Goal: Task Accomplishment & Management: Use online tool/utility

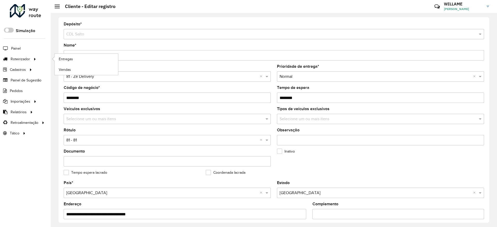
scroll to position [158, 0]
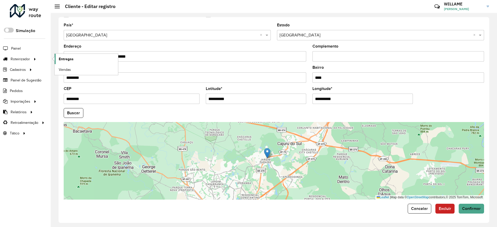
click at [67, 61] on span "Entregas" at bounding box center [66, 58] width 15 height 5
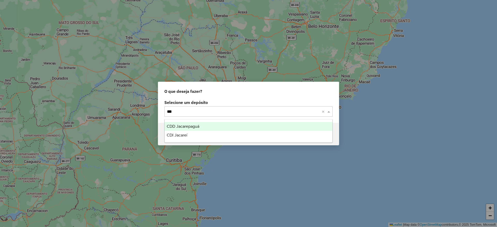
type input "****"
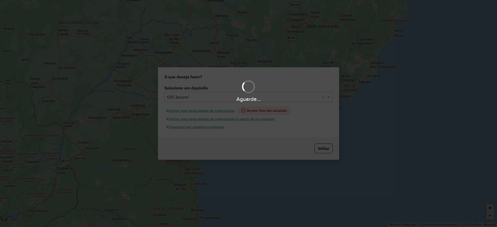
click at [200, 110] on hb-app "Aguarde... Pop-up bloqueado! Seu navegador bloqueou automáticamente a abertura …" at bounding box center [248, 113] width 497 height 227
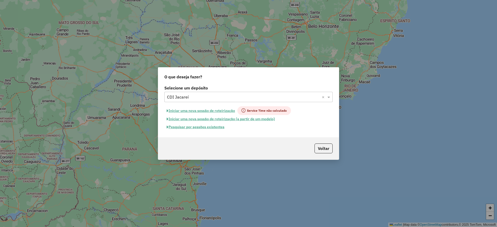
click at [200, 110] on button "Iniciar uma nova sessão de roteirização" at bounding box center [200, 110] width 73 height 9
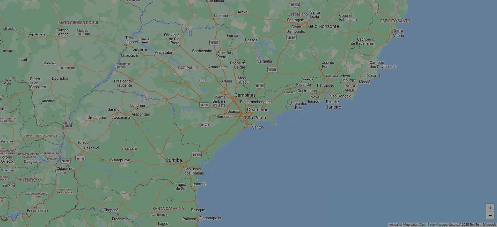
select select "*"
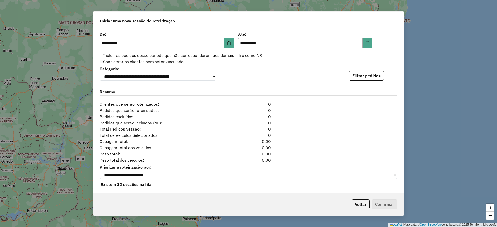
scroll to position [518, 0]
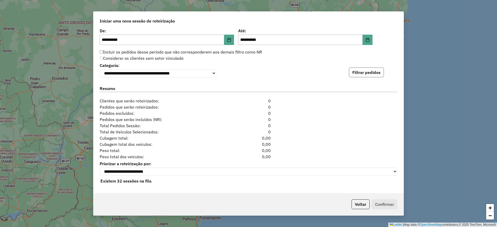
click at [360, 69] on button "Filtrar pedidos" at bounding box center [366, 73] width 35 height 10
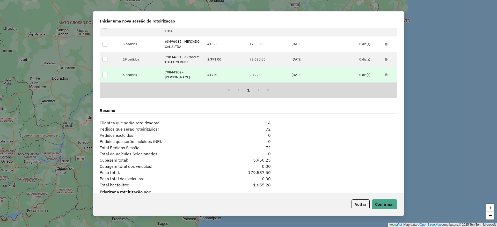
scroll to position [631, 0]
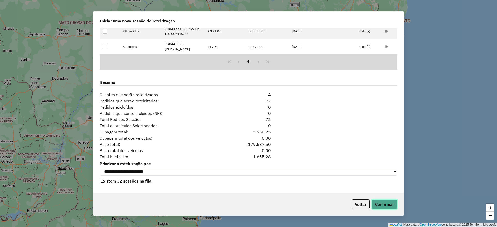
click at [377, 200] on button "Confirmar" at bounding box center [385, 205] width 26 height 10
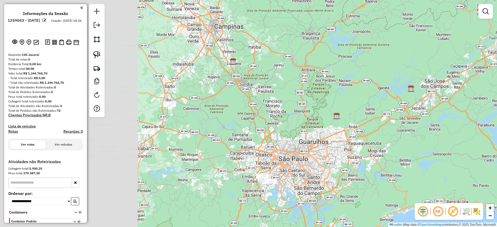
drag, startPoint x: 213, startPoint y: 69, endPoint x: 327, endPoint y: 61, distance: 114.5
click at [351, 29] on div "Janela de atendimento Grade de atendimento Capacidade Transportadoras Veículos …" at bounding box center [248, 113] width 497 height 227
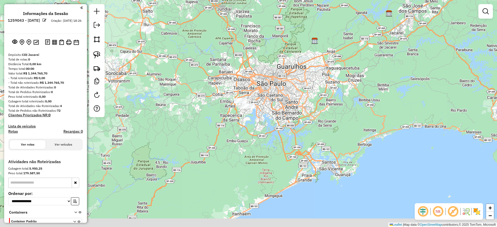
drag, startPoint x: 283, startPoint y: 133, endPoint x: 274, endPoint y: 92, distance: 41.2
click at [265, 58] on div "Janela de atendimento Grade de atendimento Capacidade Transportadoras Veículos …" at bounding box center [248, 113] width 497 height 227
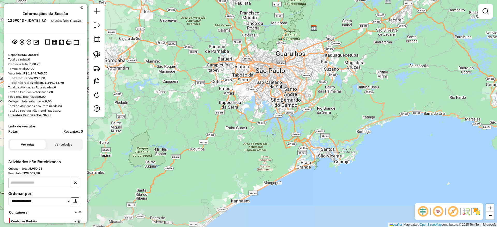
drag, startPoint x: 290, startPoint y: 130, endPoint x: 284, endPoint y: 114, distance: 16.8
click at [284, 114] on div "Janela de atendimento Grade de atendimento Capacidade Transportadoras Veículos …" at bounding box center [248, 113] width 497 height 227
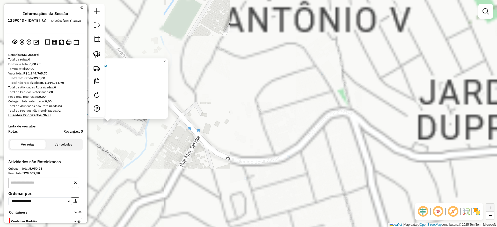
drag, startPoint x: 165, startPoint y: 133, endPoint x: 170, endPoint y: 134, distance: 4.7
click at [167, 135] on div "Atividade não roteirizada 63496046 - COMERCIAL CRESCER LTDA Pedidos: 04334744 V…" at bounding box center [248, 113] width 497 height 227
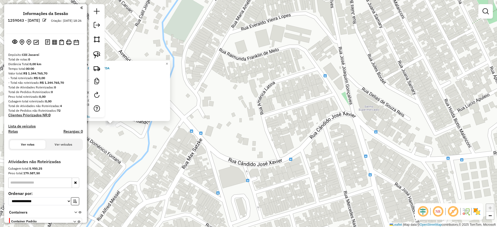
click at [177, 155] on div "Atividade não roteirizada 63496046 - COMERCIAL CRESCER LTDA Pedidos: 04334744 V…" at bounding box center [248, 113] width 497 height 227
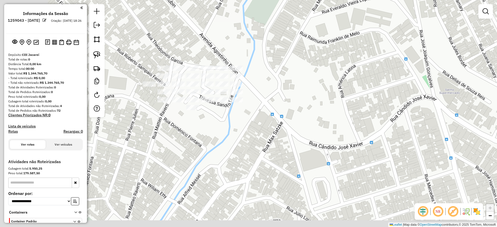
click at [225, 146] on div "Janela de atendimento Grade de atendimento Capacidade Transportadoras Veículos …" at bounding box center [248, 113] width 497 height 227
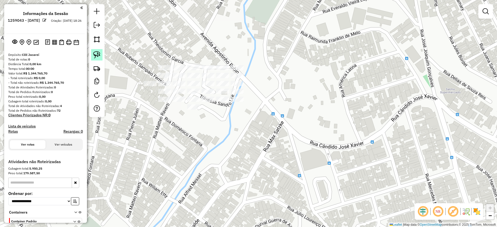
click at [98, 52] on img at bounding box center [96, 54] width 7 height 7
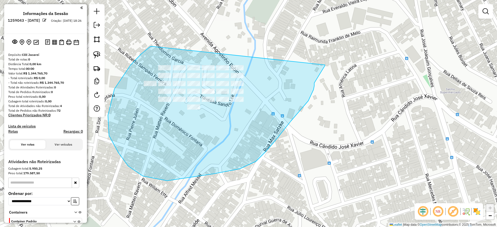
drag, startPoint x: 114, startPoint y: 89, endPoint x: 325, endPoint y: 65, distance: 211.9
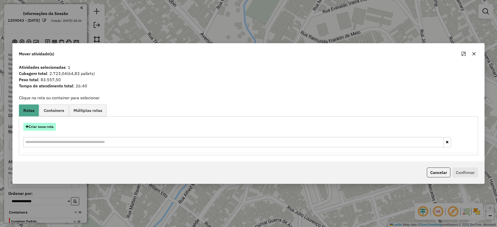
click at [52, 128] on button "Criar nova rota" at bounding box center [39, 127] width 33 height 8
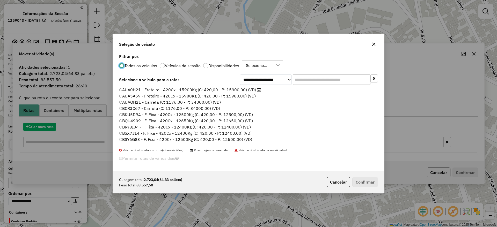
scroll to position [3, 2]
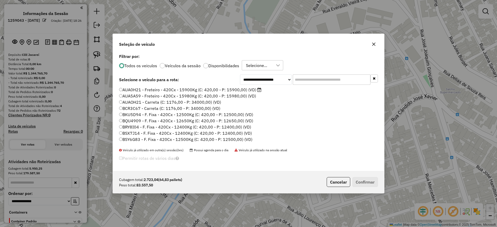
click at [322, 80] on input "text" at bounding box center [332, 80] width 78 height 10
paste input "*******"
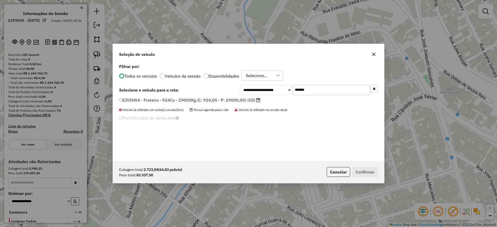
type input "*******"
drag, startPoint x: 211, startPoint y: 98, endPoint x: 298, endPoint y: 115, distance: 88.9
click at [211, 98] on label "EJV5H54 - Freteiro - 924Cx - 29000Kg (C: 924,00 - P: 29000,00) (VD)" at bounding box center [189, 100] width 141 height 6
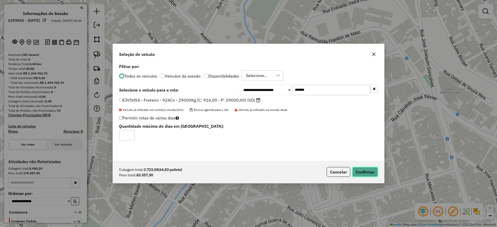
click at [365, 174] on button "Confirmar" at bounding box center [365, 172] width 26 height 10
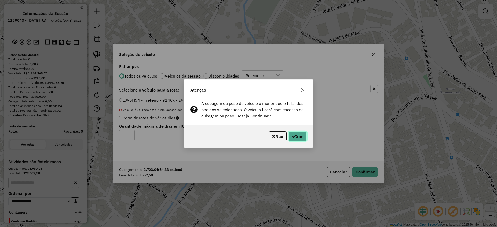
click at [296, 137] on button "Sim" at bounding box center [298, 137] width 18 height 10
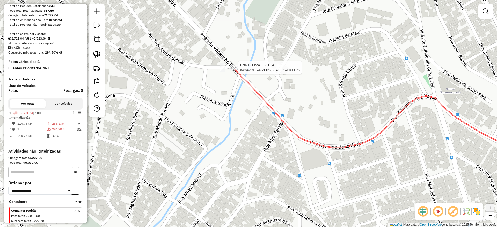
select select "**********"
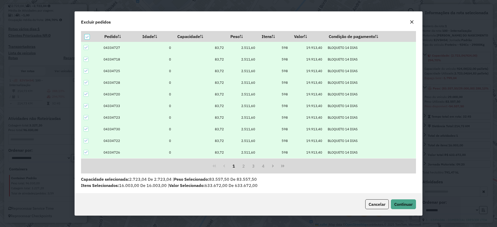
drag, startPoint x: 86, startPoint y: 46, endPoint x: 85, endPoint y: 54, distance: 7.9
click at [85, 46] on icon at bounding box center [86, 48] width 4 height 4
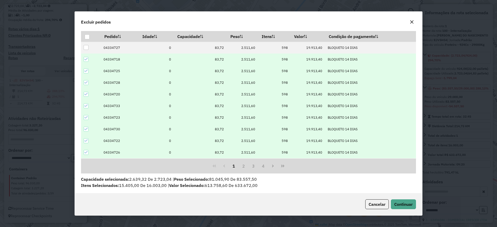
click at [83, 59] on td at bounding box center [91, 60] width 20 height 12
click at [85, 61] on icon at bounding box center [86, 59] width 4 height 4
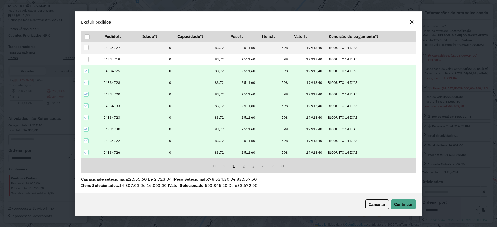
click at [86, 71] on icon at bounding box center [86, 71] width 4 height 4
drag, startPoint x: 87, startPoint y: 82, endPoint x: 87, endPoint y: 95, distance: 13.0
click at [87, 82] on icon at bounding box center [86, 83] width 4 height 4
click at [87, 95] on icon at bounding box center [86, 94] width 4 height 4
click at [85, 106] on icon at bounding box center [86, 106] width 4 height 4
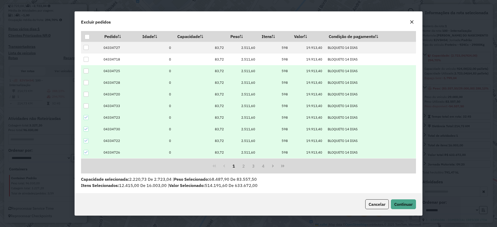
drag, startPoint x: 86, startPoint y: 119, endPoint x: 87, endPoint y: 123, distance: 4.5
click at [86, 119] on icon at bounding box center [86, 118] width 4 height 4
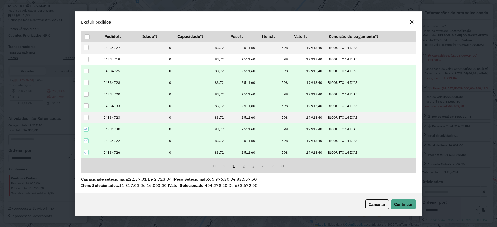
click at [85, 131] on icon at bounding box center [86, 129] width 4 height 4
click at [86, 141] on icon at bounding box center [86, 141] width 4 height 4
click at [88, 154] on div at bounding box center [86, 152] width 5 height 5
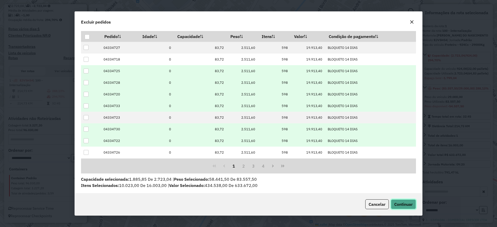
drag, startPoint x: 406, startPoint y: 205, endPoint x: 402, endPoint y: 206, distance: 4.8
click at [403, 206] on span "Continuar" at bounding box center [403, 204] width 18 height 5
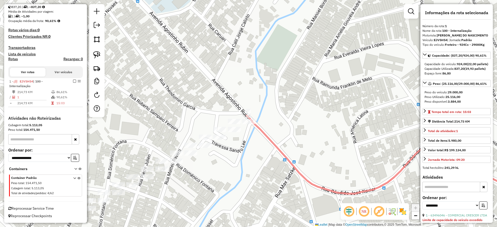
scroll to position [118, 0]
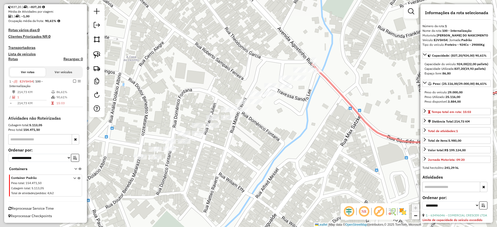
drag, startPoint x: 266, startPoint y: 88, endPoint x: 306, endPoint y: 54, distance: 52.7
click at [306, 54] on div "Janela de atendimento Grade de atendimento Capacidade Transportadoras Veículos …" at bounding box center [248, 113] width 497 height 227
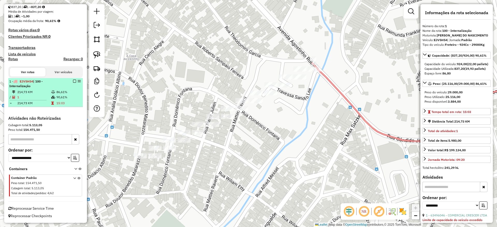
click at [74, 80] on em at bounding box center [74, 81] width 3 height 3
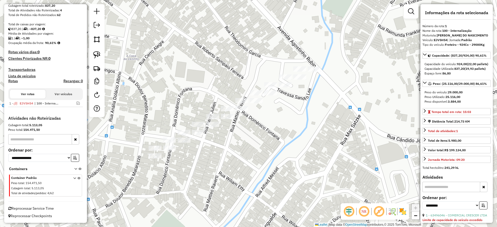
scroll to position [96, 0]
click at [99, 55] on img at bounding box center [96, 54] width 7 height 7
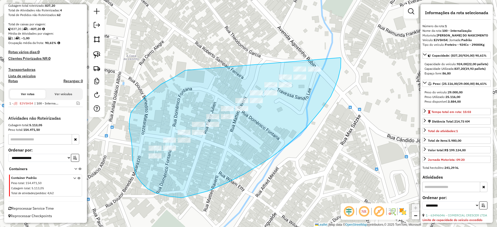
drag, startPoint x: 138, startPoint y: 105, endPoint x: 335, endPoint y: 56, distance: 203.6
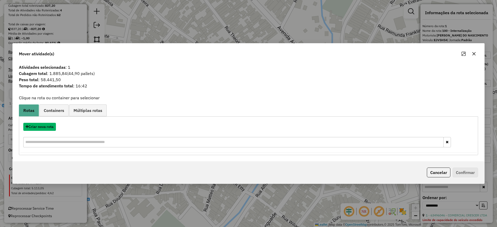
click at [39, 125] on button "Criar nova rota" at bounding box center [39, 127] width 33 height 8
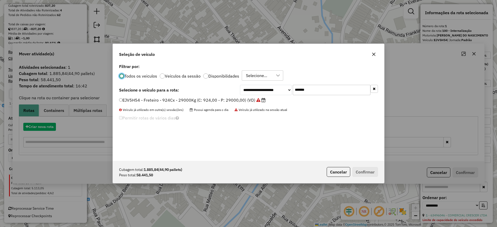
click at [40, 126] on div "**********" at bounding box center [248, 113] width 497 height 227
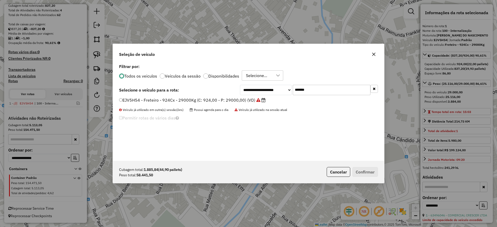
drag, startPoint x: 237, startPoint y: 85, endPoint x: 222, endPoint y: 94, distance: 17.8
click at [228, 90] on div "**********" at bounding box center [248, 90] width 259 height 10
paste input "text"
type input "*******"
click at [217, 98] on label "DPF2H60 - Freteiro - 840Cx - 32000Kg (C: 840,00 - P: 32000,00) (VD)" at bounding box center [190, 100] width 142 height 6
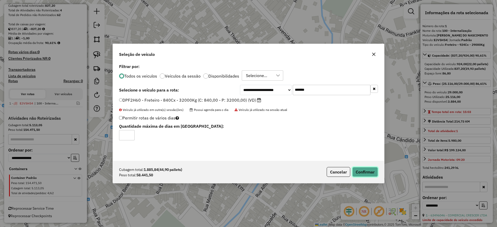
click at [362, 172] on button "Confirmar" at bounding box center [365, 172] width 26 height 10
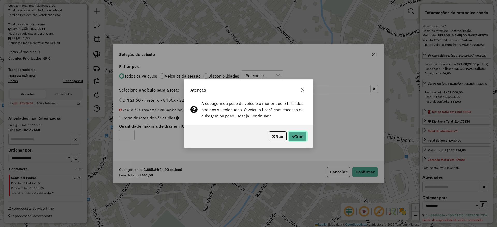
click at [294, 136] on icon "button" at bounding box center [294, 136] width 4 height 4
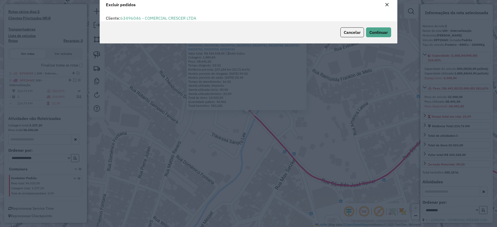
scroll to position [18, 0]
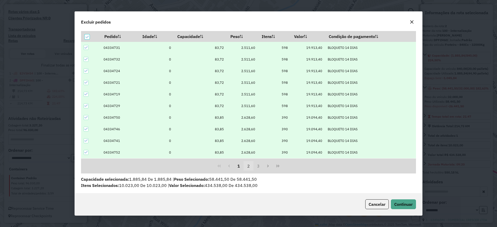
click at [251, 167] on button "2" at bounding box center [249, 166] width 10 height 10
click at [257, 166] on button "3" at bounding box center [259, 166] width 10 height 10
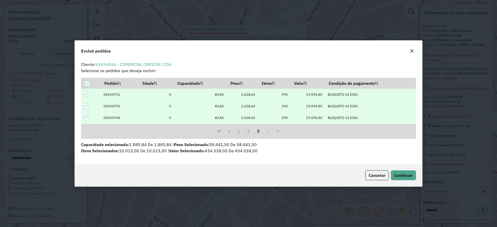
scroll to position [0, 0]
click at [85, 116] on icon at bounding box center [86, 118] width 4 height 4
click at [84, 107] on icon at bounding box center [86, 106] width 4 height 4
click at [86, 96] on icon at bounding box center [86, 95] width 4 height 4
click at [249, 129] on button "2" at bounding box center [249, 132] width 10 height 10
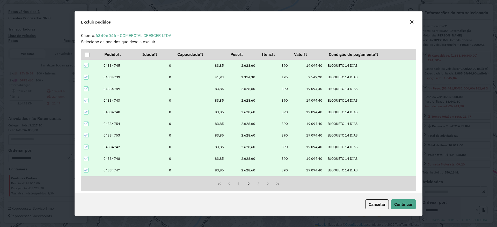
click at [83, 170] on td at bounding box center [91, 171] width 20 height 12
click at [86, 170] on icon at bounding box center [86, 171] width 4 height 4
click at [87, 160] on icon at bounding box center [86, 159] width 4 height 4
click at [86, 149] on div at bounding box center [86, 147] width 5 height 5
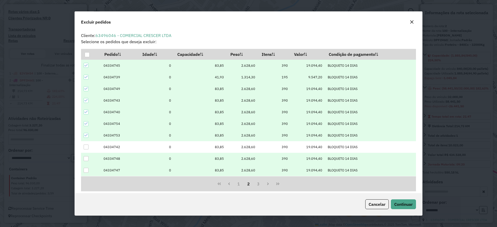
click at [87, 137] on div at bounding box center [86, 135] width 5 height 5
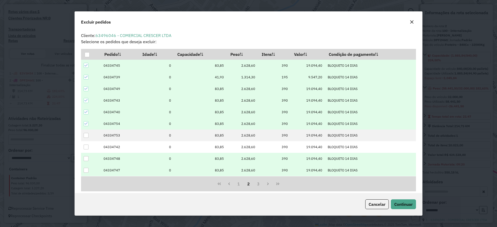
click at [82, 125] on td at bounding box center [91, 124] width 20 height 12
click at [85, 125] on icon at bounding box center [86, 124] width 4 height 4
click at [86, 111] on icon at bounding box center [86, 112] width 4 height 4
click at [86, 103] on div at bounding box center [86, 100] width 5 height 5
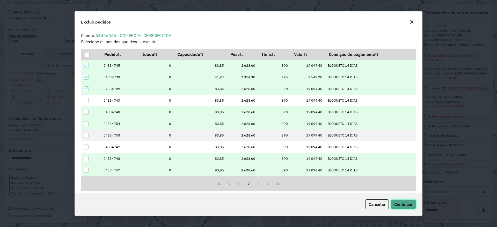
click at [404, 208] on button "Continuar" at bounding box center [403, 205] width 25 height 10
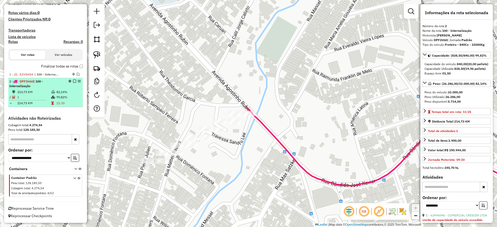
click at [73, 82] on em at bounding box center [74, 81] width 3 height 3
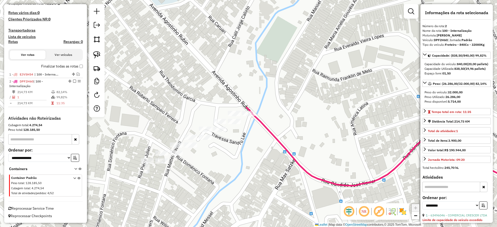
scroll to position [113, 0]
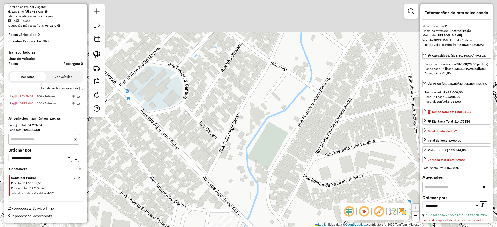
drag, startPoint x: 157, startPoint y: 106, endPoint x: 155, endPoint y: 70, distance: 36.8
click at [197, 61] on div "Janela de atendimento Grade de atendimento Capacidade Transportadoras Veículos …" at bounding box center [248, 113] width 497 height 227
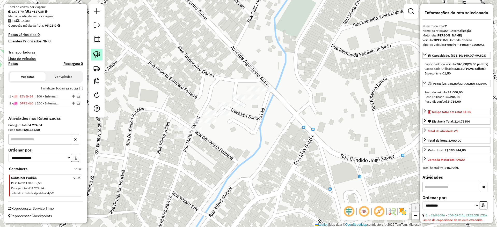
click at [96, 51] on img at bounding box center [96, 54] width 7 height 7
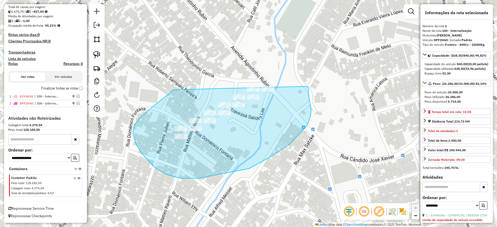
drag, startPoint x: 139, startPoint y: 119, endPoint x: 309, endPoint y: 74, distance: 176.2
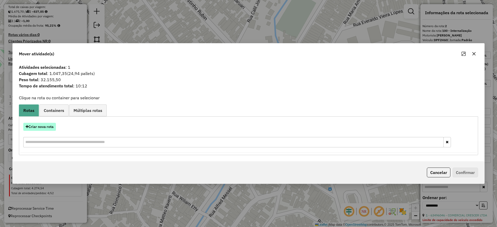
click at [50, 128] on button "Criar nova rota" at bounding box center [39, 127] width 33 height 8
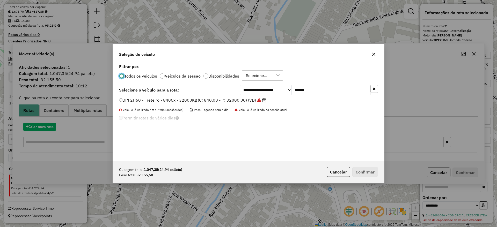
scroll to position [3, 2]
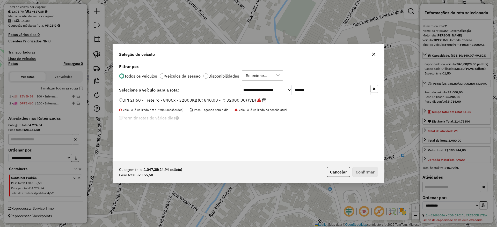
drag, startPoint x: 317, startPoint y: 89, endPoint x: 239, endPoint y: 99, distance: 78.1
click at [244, 95] on div "**********" at bounding box center [309, 90] width 138 height 10
paste input "text"
type input "*******"
click at [231, 100] on label "DPB8G21 - Freteiro - 1176Cx - 35000Kg (C: 1176,00 - P: 35000,00) (VD)" at bounding box center [193, 100] width 148 height 6
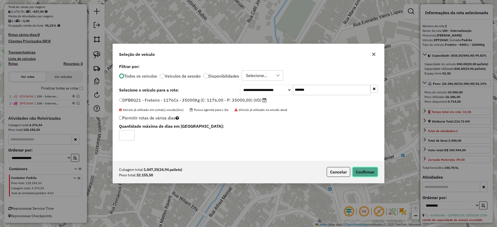
click at [369, 174] on button "Confirmar" at bounding box center [365, 172] width 26 height 10
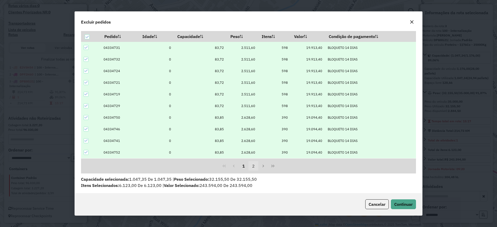
click at [252, 166] on button "2" at bounding box center [254, 166] width 10 height 10
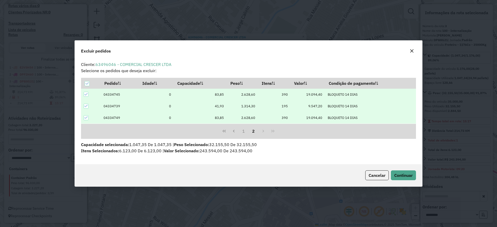
click at [409, 52] on button "button" at bounding box center [412, 51] width 8 height 8
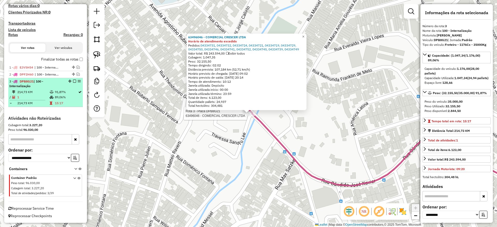
click at [73, 82] on em at bounding box center [74, 81] width 3 height 3
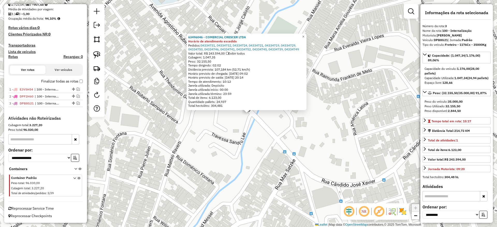
scroll to position [120, 0]
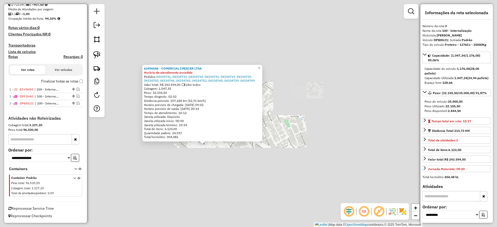
click at [250, 148] on div "63496046 - COMERCIAL CRESCER LTDA Horário de atendimento excedido Pedidos: 0433…" at bounding box center [248, 113] width 497 height 227
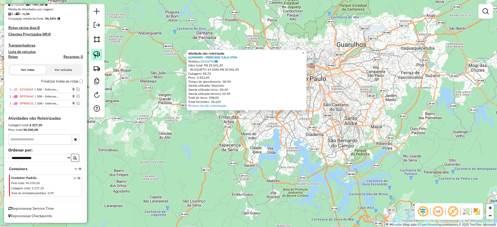
click at [92, 58] on link at bounding box center [96, 54] width 11 height 11
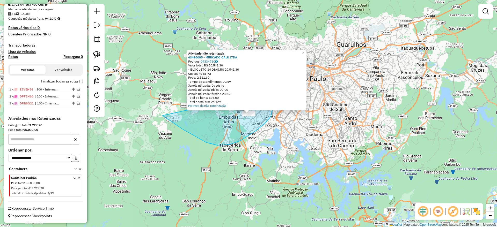
drag, startPoint x: 257, startPoint y: 131, endPoint x: 229, endPoint y: 112, distance: 33.1
click at [264, 93] on div "Atividade não roteirizada 63496085 - MERCADO CALU LTDA Pedidos: 04334760 Valor …" at bounding box center [248, 113] width 497 height 227
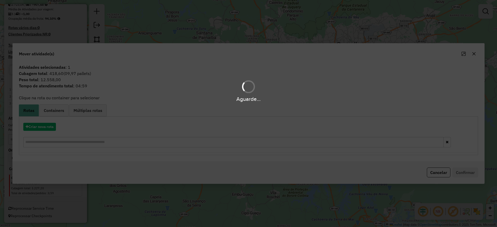
click at [45, 128] on hb-app "Aguarde... Pop-up bloqueado! Seu navegador bloqueou automáticamente a abertura …" at bounding box center [248, 113] width 497 height 227
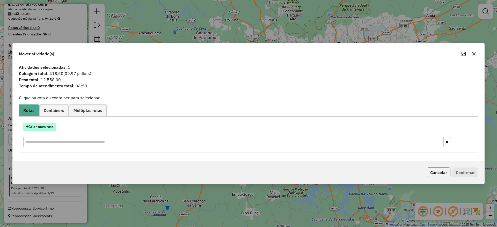
click at [44, 128] on button "Criar nova rota" at bounding box center [39, 127] width 33 height 8
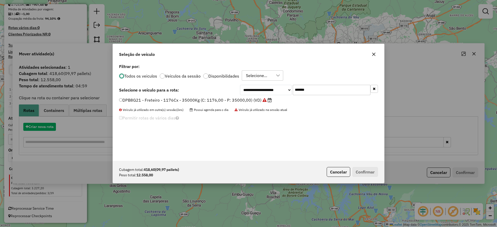
scroll to position [3, 2]
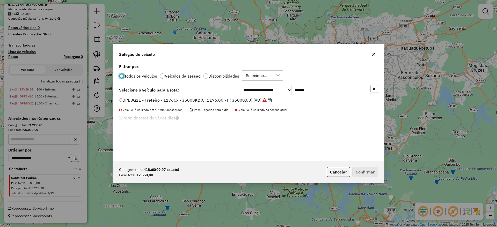
drag, startPoint x: 315, startPoint y: 89, endPoint x: 238, endPoint y: 91, distance: 77.5
click at [244, 87] on div "**********" at bounding box center [309, 90] width 138 height 10
paste input "text"
type input "*******"
click at [217, 99] on label "DPF8J05 - Freteiro - 420Cx - 17220Kg (C: 420,00 - P: 17220,00) (VD)" at bounding box center [189, 100] width 141 height 6
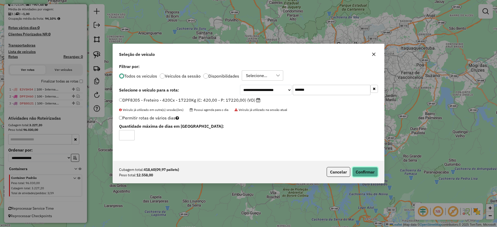
click at [359, 169] on button "Confirmar" at bounding box center [365, 172] width 26 height 10
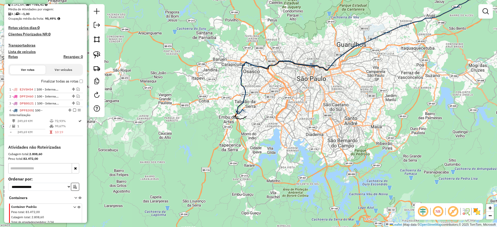
scroll to position [142, 0]
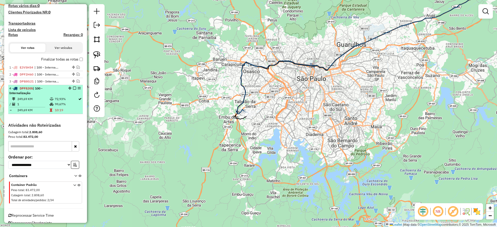
click at [73, 89] on em at bounding box center [74, 88] width 3 height 3
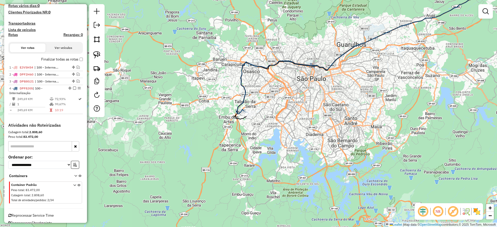
scroll to position [127, 0]
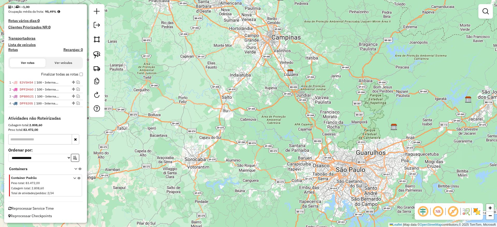
click at [207, 138] on div "Janela de atendimento Grade de atendimento Capacidade Transportadoras Veículos …" at bounding box center [248, 113] width 497 height 227
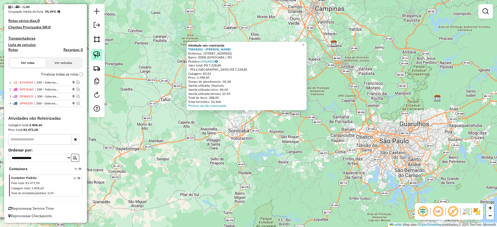
click at [97, 56] on img at bounding box center [96, 54] width 7 height 7
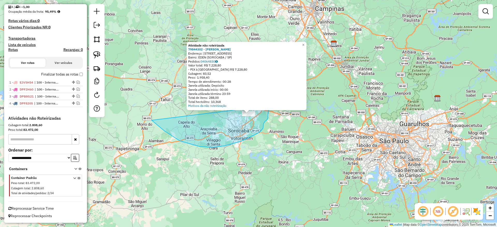
drag, startPoint x: 164, startPoint y: 131, endPoint x: 220, endPoint y: 126, distance: 56.2
click at [266, 106] on div "Atividade não roteirizada 79844302 - [PERSON_NAME] Endereço: [STREET_ADDRESS] P…" at bounding box center [248, 113] width 497 height 227
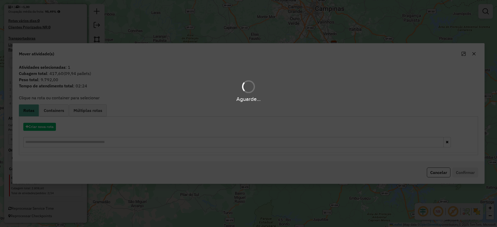
click at [51, 125] on hb-app "Aguarde... Pop-up bloqueado! Seu navegador bloqueou automáticamente a abertura …" at bounding box center [248, 113] width 497 height 227
click at [49, 126] on button "Criar nova rota" at bounding box center [39, 127] width 33 height 8
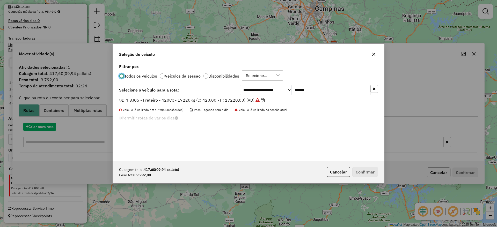
scroll to position [3, 2]
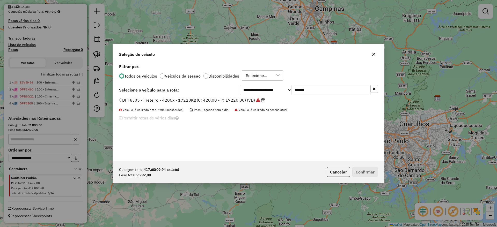
drag, startPoint x: 316, startPoint y: 87, endPoint x: 226, endPoint y: 100, distance: 90.6
click at [228, 99] on div "**********" at bounding box center [248, 112] width 271 height 98
paste input "text"
type input "*******"
drag, startPoint x: 220, startPoint y: 102, endPoint x: 226, endPoint y: 101, distance: 6.3
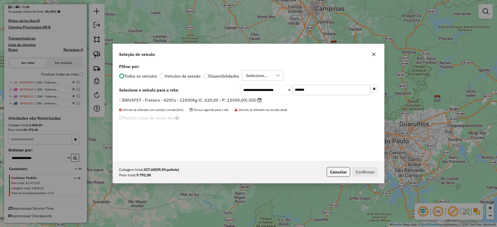
click at [220, 101] on label "EWU5F57 - Freteiro - 420Cx - 13500Kg (C: 420,00 - P: 13500,00) (VD)" at bounding box center [190, 100] width 143 height 6
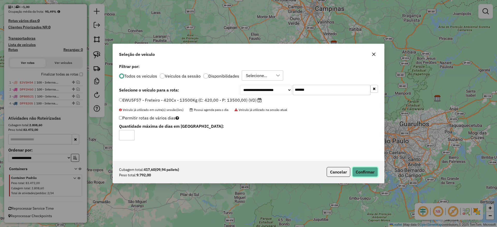
drag, startPoint x: 370, startPoint y: 176, endPoint x: 341, endPoint y: 167, distance: 30.6
click at [370, 176] on button "Confirmar" at bounding box center [365, 172] width 26 height 10
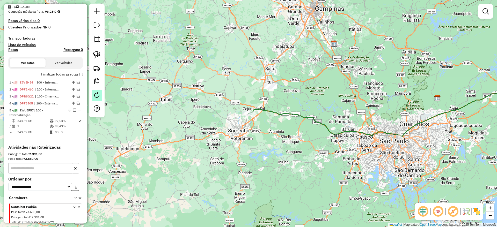
scroll to position [142, 0]
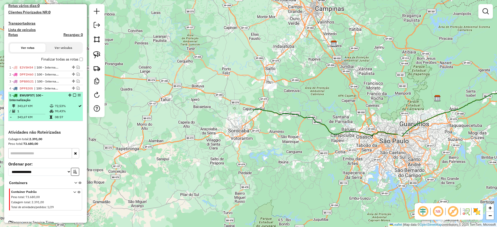
click at [73, 96] on em at bounding box center [74, 95] width 3 height 3
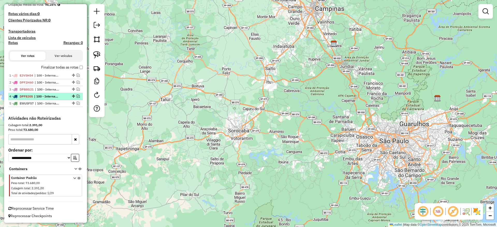
scroll to position [134, 0]
click at [98, 53] on img at bounding box center [96, 54] width 7 height 7
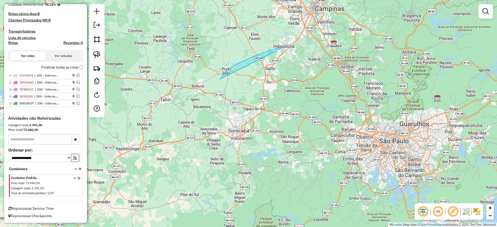
drag, startPoint x: 220, startPoint y: 79, endPoint x: 311, endPoint y: 89, distance: 91.7
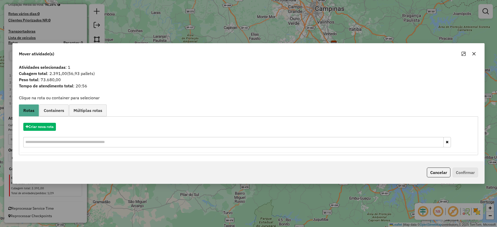
drag, startPoint x: 476, startPoint y: 52, endPoint x: 466, endPoint y: 63, distance: 14.7
click at [474, 54] on icon "button" at bounding box center [474, 53] width 3 height 3
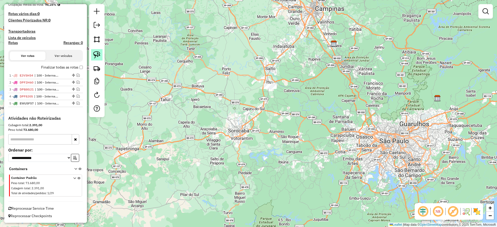
click at [101, 49] on link at bounding box center [96, 54] width 11 height 11
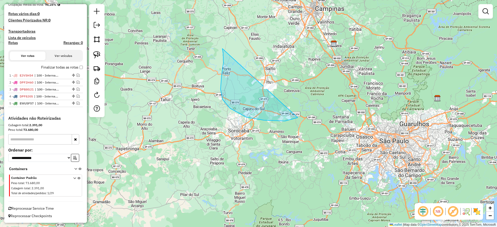
drag, startPoint x: 223, startPoint y: 53, endPoint x: 304, endPoint y: 97, distance: 91.9
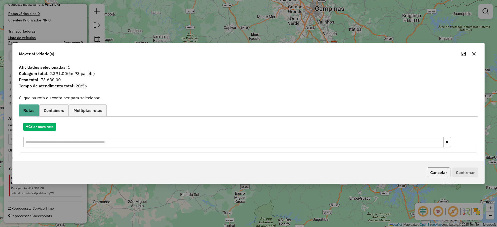
click at [474, 51] on button "button" at bounding box center [474, 54] width 8 height 8
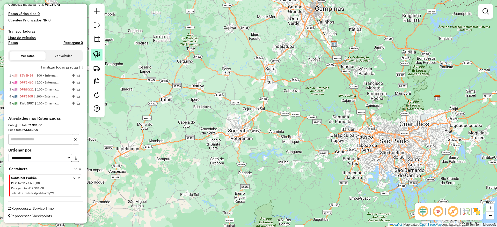
drag, startPoint x: 98, startPoint y: 52, endPoint x: 123, endPoint y: 50, distance: 24.9
click at [98, 52] on img at bounding box center [96, 54] width 7 height 7
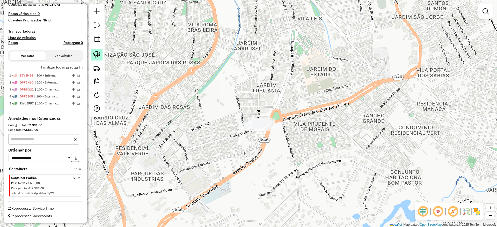
click at [97, 58] on img at bounding box center [96, 54] width 7 height 7
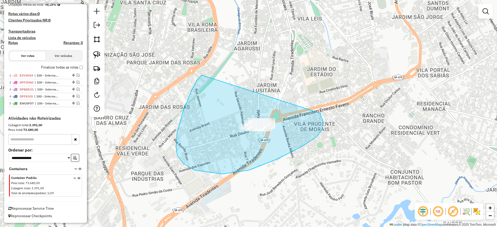
drag, startPoint x: 176, startPoint y: 147, endPoint x: 319, endPoint y: 112, distance: 147.4
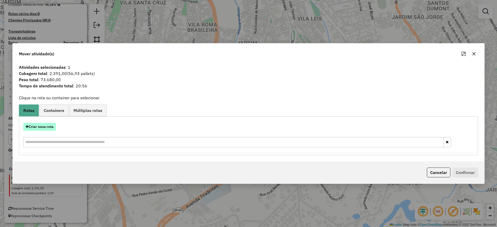
click at [44, 129] on button "Criar nova rota" at bounding box center [39, 127] width 33 height 8
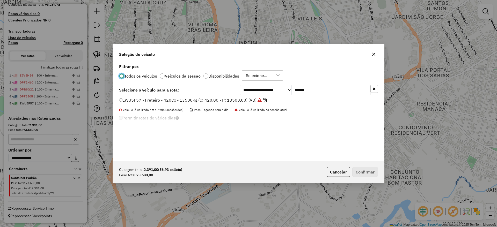
scroll to position [3, 2]
drag, startPoint x: 330, startPoint y: 85, endPoint x: 257, endPoint y: 91, distance: 73.3
click at [259, 90] on div "**********" at bounding box center [309, 90] width 138 height 10
paste input "text"
type input "*******"
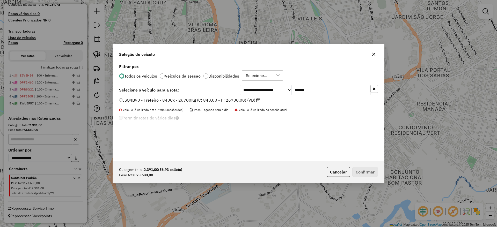
click at [190, 96] on div "**********" at bounding box center [248, 112] width 271 height 98
click at [200, 101] on label "JSQ4B90 - Freteiro - 840Cx - 26700Kg (C: 840,00 - P: 26700,00) (VD)" at bounding box center [189, 100] width 141 height 6
click at [233, 103] on label "JSQ4B90 - Freteiro - 840Cx - 26700Kg (C: 840,00 - P: 26700,00) (VD)" at bounding box center [189, 100] width 141 height 6
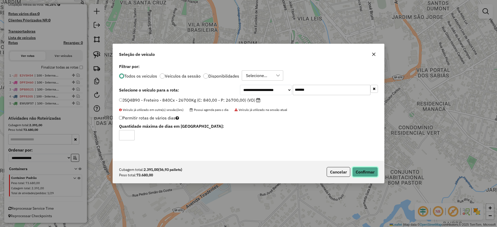
click at [370, 170] on button "Confirmar" at bounding box center [365, 172] width 26 height 10
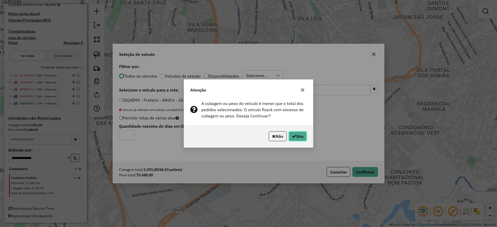
click at [302, 132] on button "Sim" at bounding box center [298, 137] width 18 height 10
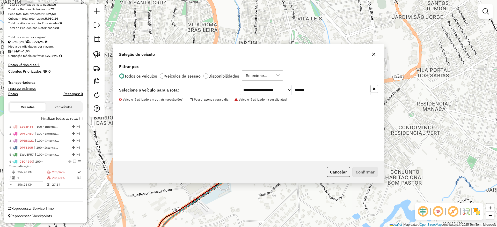
scroll to position [83, 0]
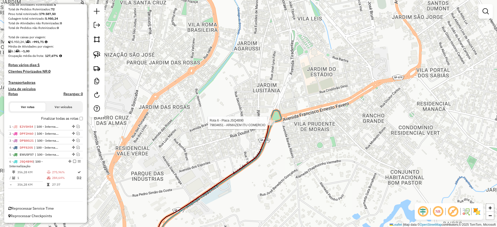
select select "**********"
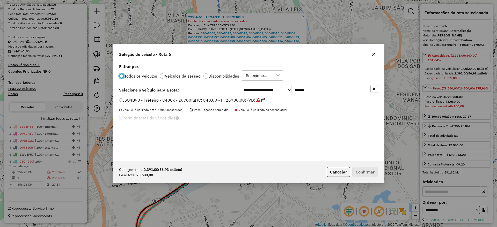
scroll to position [3, 2]
drag, startPoint x: 311, startPoint y: 87, endPoint x: 273, endPoint y: 90, distance: 38.7
click at [273, 90] on div "**********" at bounding box center [309, 90] width 138 height 10
paste input "text"
type input "*******"
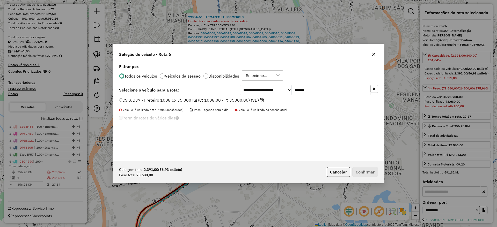
click at [237, 97] on div "**********" at bounding box center [248, 112] width 271 height 98
click at [240, 99] on label "CSK6D37 - Freteiro 1008 Cx 35.000 Kg (C: 1008,00 - P: 35000,00) (VD)" at bounding box center [191, 100] width 145 height 6
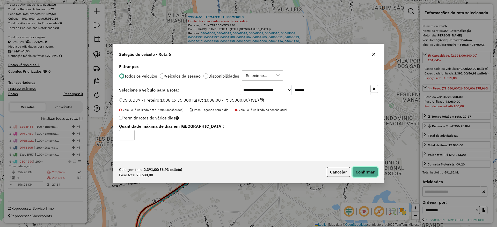
click at [366, 173] on button "Confirmar" at bounding box center [365, 172] width 26 height 10
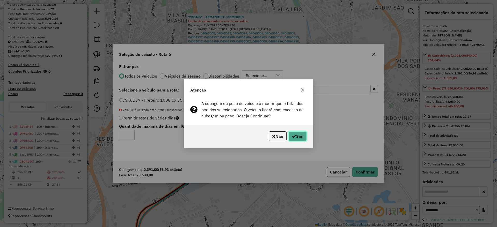
click at [306, 138] on button "Sim" at bounding box center [298, 137] width 18 height 10
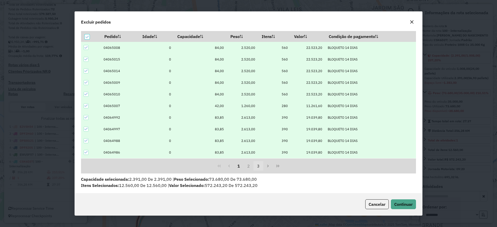
click at [257, 168] on button "3" at bounding box center [259, 166] width 10 height 10
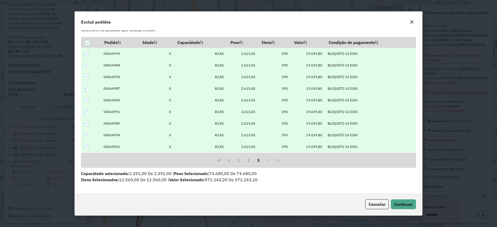
scroll to position [12, 0]
drag, startPoint x: 86, startPoint y: 146, endPoint x: 85, endPoint y: 137, distance: 9.1
click at [86, 146] on icon at bounding box center [86, 147] width 4 height 4
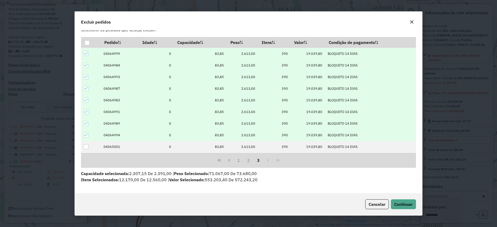
click at [85, 134] on icon at bounding box center [86, 135] width 4 height 4
click at [86, 122] on icon at bounding box center [86, 124] width 4 height 4
click at [85, 110] on icon at bounding box center [86, 112] width 4 height 4
click at [87, 99] on icon at bounding box center [86, 100] width 4 height 4
click at [87, 85] on td at bounding box center [91, 89] width 20 height 12
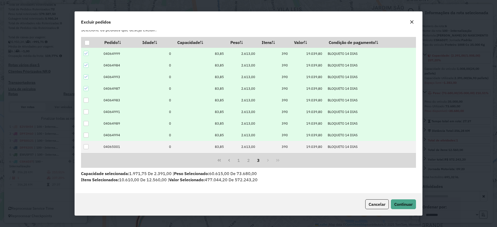
drag, startPoint x: 86, startPoint y: 88, endPoint x: 88, endPoint y: 84, distance: 4.3
click at [86, 88] on icon at bounding box center [86, 89] width 4 height 4
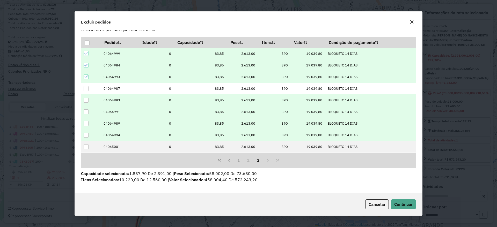
click at [88, 77] on div at bounding box center [86, 77] width 5 height 5
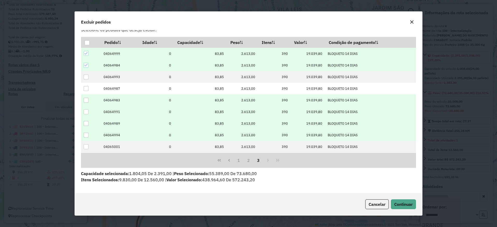
click at [86, 66] on icon at bounding box center [86, 65] width 4 height 4
drag, startPoint x: 86, startPoint y: 53, endPoint x: 93, endPoint y: 65, distance: 14.1
click at [86, 53] on icon at bounding box center [86, 54] width 4 height 4
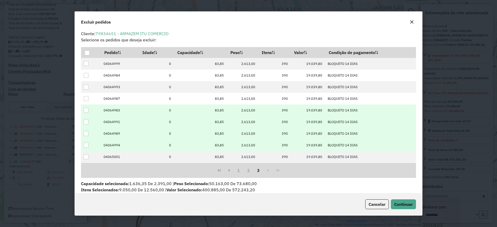
scroll to position [0, 0]
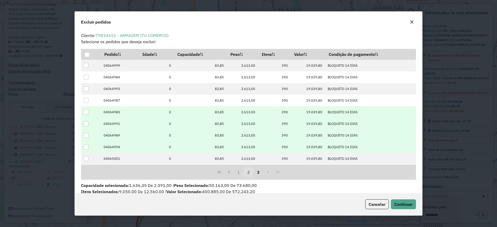
click at [245, 176] on button "2" at bounding box center [249, 173] width 10 height 10
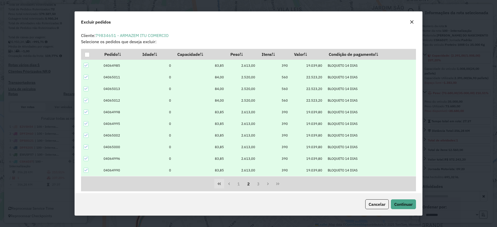
drag, startPoint x: 86, startPoint y: 170, endPoint x: 222, endPoint y: 181, distance: 137.1
click at [89, 171] on td at bounding box center [91, 171] width 20 height 12
click at [86, 169] on icon at bounding box center [86, 171] width 4 height 4
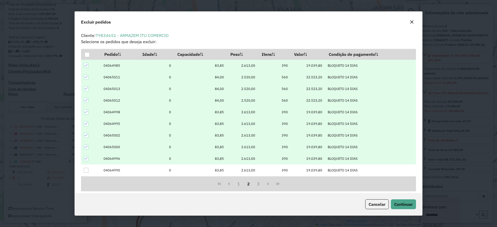
click at [404, 199] on div "Cancelar Continuar" at bounding box center [249, 204] width 348 height 22
drag, startPoint x: 407, startPoint y: 199, endPoint x: 405, endPoint y: 203, distance: 3.6
click at [407, 200] on button "Continuar" at bounding box center [403, 205] width 25 height 10
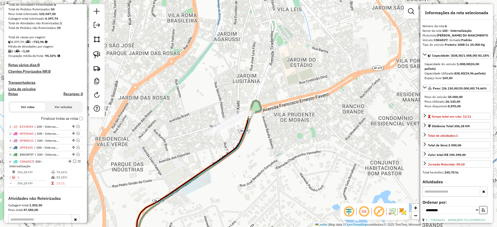
scroll to position [163, 0]
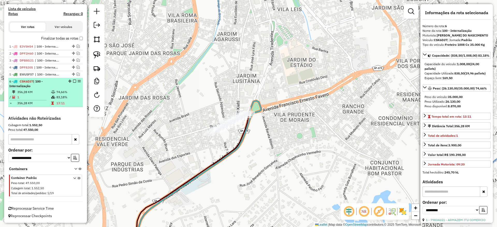
click at [73, 82] on em at bounding box center [74, 81] width 3 height 3
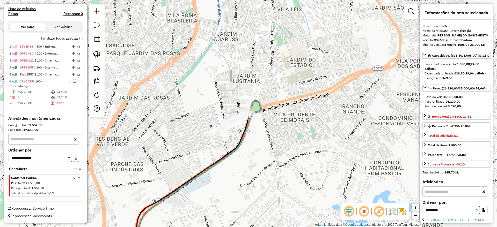
scroll to position [141, 0]
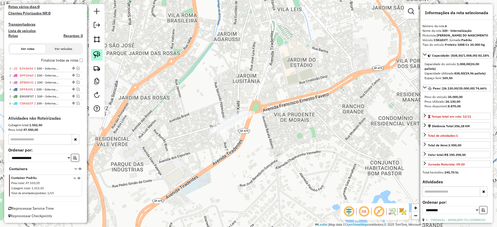
click at [98, 53] on img at bounding box center [96, 54] width 7 height 7
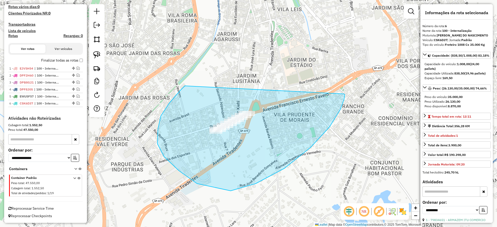
drag, startPoint x: 158, startPoint y: 129, endPoint x: 343, endPoint y: 94, distance: 188.8
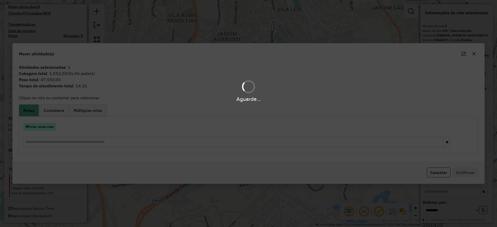
click at [44, 128] on button "Criar nova rota" at bounding box center [39, 127] width 33 height 8
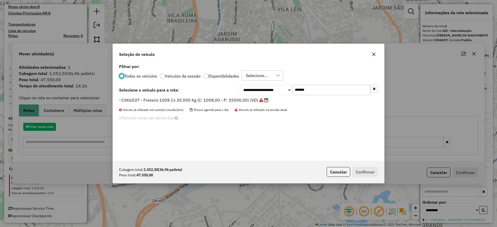
scroll to position [3, 2]
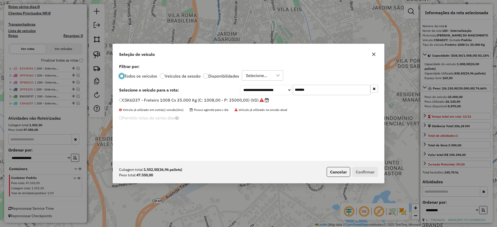
drag, startPoint x: 315, startPoint y: 86, endPoint x: 216, endPoint y: 89, distance: 99.2
click at [222, 87] on div "**********" at bounding box center [248, 90] width 259 height 10
paste input "text"
type input "*******"
click at [198, 103] on label "JSQ4B90 - Freteiro - 840Cx - 26700Kg (C: 840,00 - P: 26700,00) (VD)" at bounding box center [189, 100] width 141 height 6
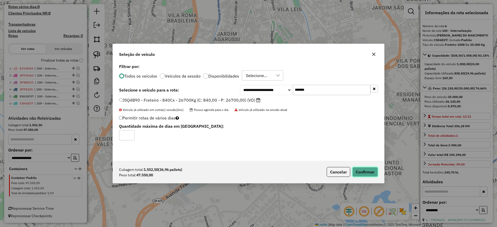
click at [357, 168] on button "Confirmar" at bounding box center [365, 172] width 26 height 10
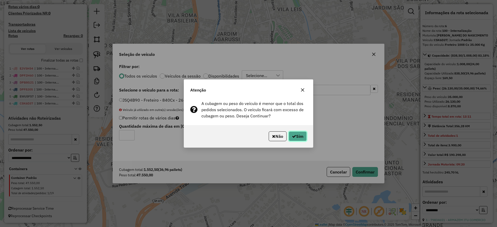
click at [304, 136] on button "Sim" at bounding box center [298, 137] width 18 height 10
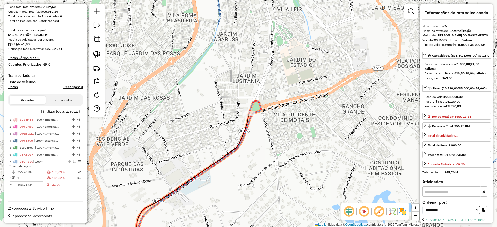
scroll to position [90, 0]
click at [252, 118] on icon at bounding box center [199, 175] width 124 height 149
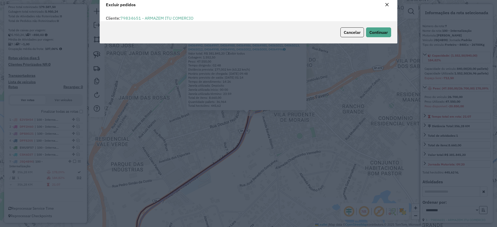
scroll to position [3, 2]
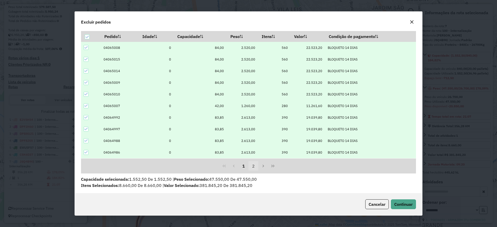
click at [251, 165] on button "2" at bounding box center [254, 166] width 10 height 10
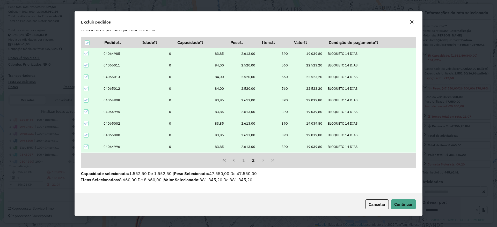
drag, startPoint x: 86, startPoint y: 148, endPoint x: 89, endPoint y: 138, distance: 11.1
click at [87, 146] on icon at bounding box center [86, 147] width 4 height 4
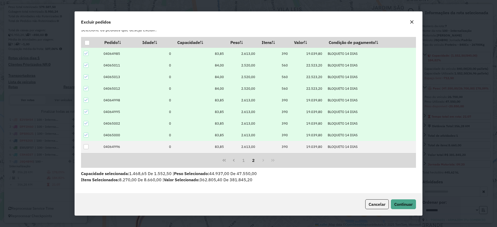
click at [87, 134] on icon at bounding box center [86, 135] width 4 height 4
click at [85, 124] on icon at bounding box center [85, 123] width 3 height 2
click at [88, 111] on div at bounding box center [86, 112] width 5 height 5
click at [86, 102] on icon at bounding box center [86, 100] width 4 height 4
click at [86, 91] on div at bounding box center [86, 88] width 5 height 5
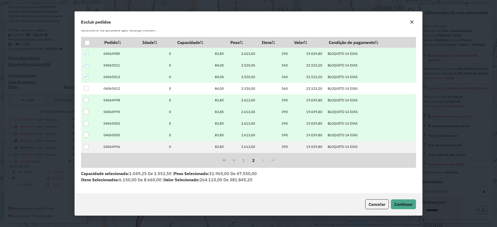
click at [85, 77] on icon at bounding box center [86, 77] width 4 height 4
click at [88, 64] on icon at bounding box center [86, 65] width 4 height 4
click at [87, 53] on icon at bounding box center [86, 54] width 4 height 4
click at [243, 163] on button "1" at bounding box center [244, 161] width 10 height 10
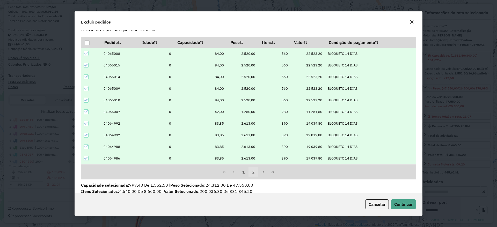
click at [253, 170] on button "2" at bounding box center [254, 172] width 10 height 10
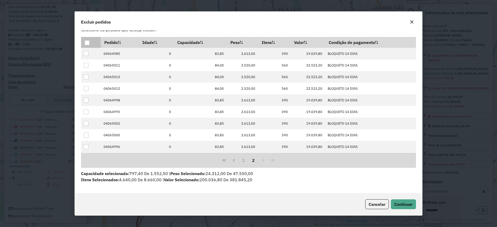
click at [87, 46] on th at bounding box center [91, 42] width 20 height 11
click at [87, 45] on th at bounding box center [91, 42] width 20 height 11
click at [87, 44] on div at bounding box center [87, 42] width 5 height 5
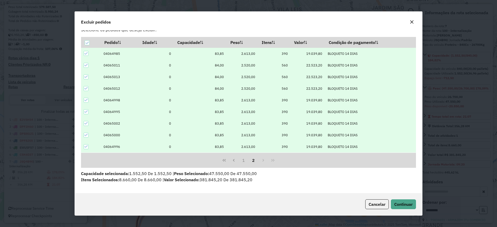
click at [85, 147] on icon at bounding box center [86, 147] width 4 height 4
click at [85, 124] on icon at bounding box center [85, 123] width 3 height 2
click at [87, 135] on icon at bounding box center [86, 135] width 4 height 4
drag, startPoint x: 87, startPoint y: 110, endPoint x: 87, endPoint y: 108, distance: 2.6
click at [87, 111] on icon at bounding box center [86, 112] width 4 height 4
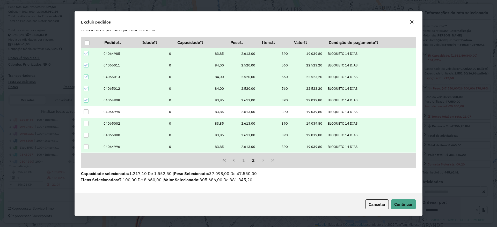
click at [86, 101] on icon at bounding box center [86, 100] width 4 height 4
click at [85, 53] on icon at bounding box center [86, 54] width 4 height 4
click at [244, 160] on button "1" at bounding box center [244, 161] width 10 height 10
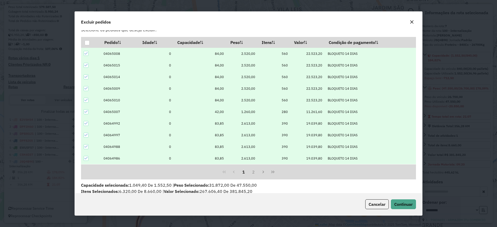
click at [84, 157] on icon at bounding box center [86, 159] width 4 height 4
click at [86, 146] on icon at bounding box center [86, 147] width 4 height 4
click at [88, 133] on icon at bounding box center [86, 135] width 4 height 4
click at [87, 123] on icon at bounding box center [86, 124] width 4 height 4
click at [402, 204] on span "Continuar" at bounding box center [403, 204] width 18 height 5
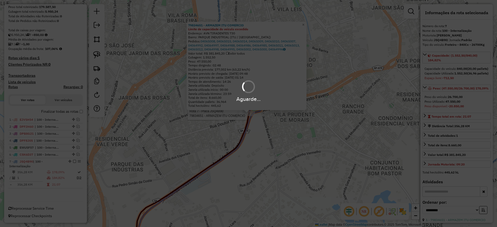
scroll to position [170, 0]
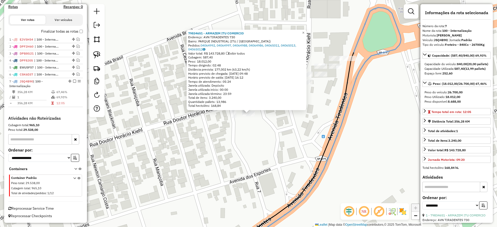
click at [233, 137] on div "79834651 - ARMAZEM ITU COMERCIO Endereço: AVN TIRADENTES 730 Bairro: PARQUE IND…" at bounding box center [248, 113] width 497 height 227
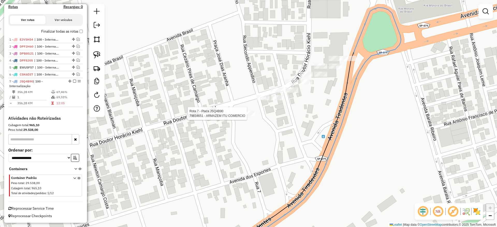
select select "**********"
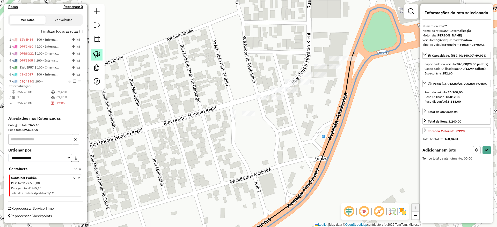
click at [96, 50] on link at bounding box center [96, 54] width 11 height 11
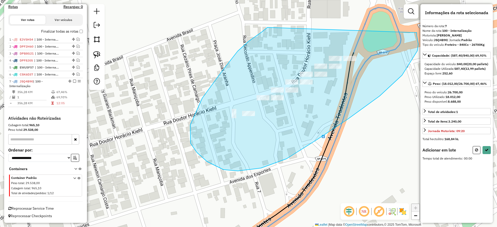
drag, startPoint x: 267, startPoint y: 28, endPoint x: 417, endPoint y: 33, distance: 149.8
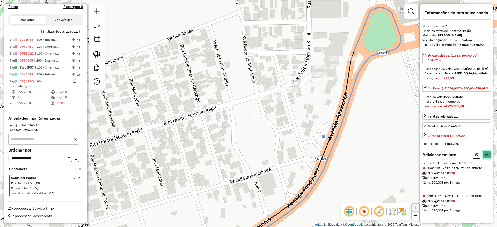
click at [485, 157] on icon at bounding box center [487, 155] width 4 height 4
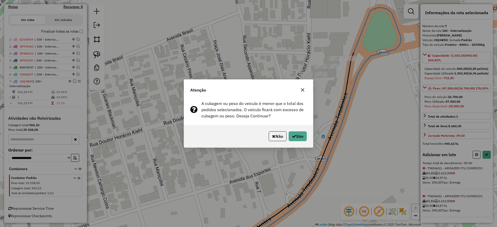
click at [294, 142] on div "Não Sim" at bounding box center [248, 136] width 129 height 22
click at [295, 139] on button "Sim" at bounding box center [298, 137] width 18 height 10
select select "**********"
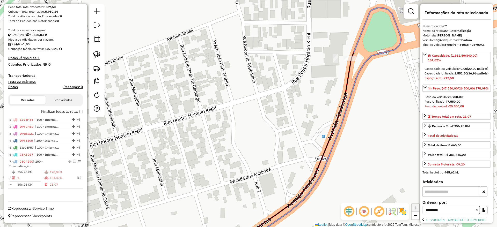
scroll to position [90, 0]
click at [344, 59] on div "Janela de atendimento Grade de atendimento Capacidade Transportadoras Veículos …" at bounding box center [248, 113] width 497 height 227
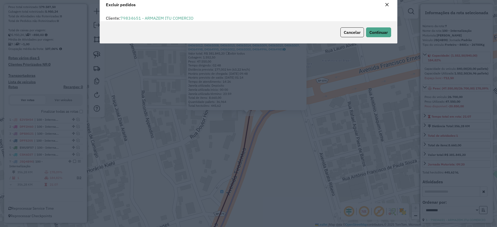
scroll to position [3, 2]
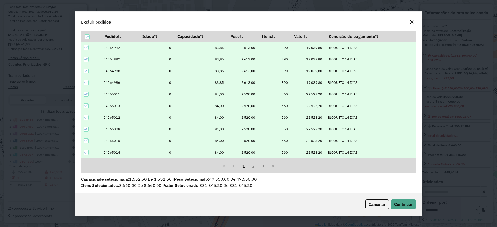
click at [88, 48] on div at bounding box center [86, 47] width 5 height 5
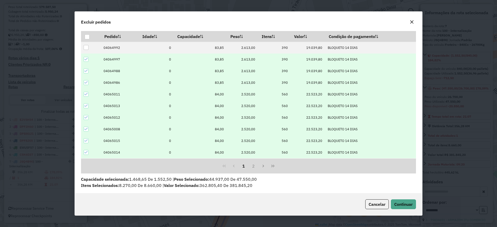
click at [86, 60] on icon at bounding box center [86, 59] width 4 height 4
drag, startPoint x: 85, startPoint y: 71, endPoint x: 92, endPoint y: 71, distance: 7.3
click at [85, 71] on div at bounding box center [86, 71] width 5 height 5
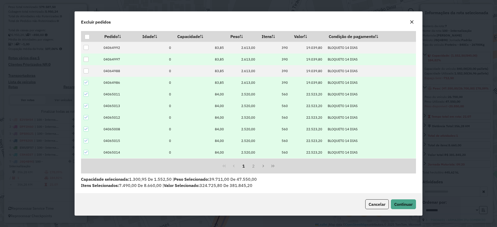
click at [85, 84] on icon at bounding box center [86, 83] width 4 height 4
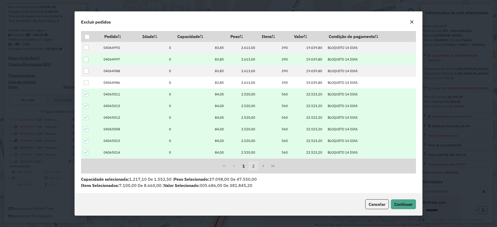
click at [254, 165] on button "2" at bounding box center [254, 166] width 10 height 10
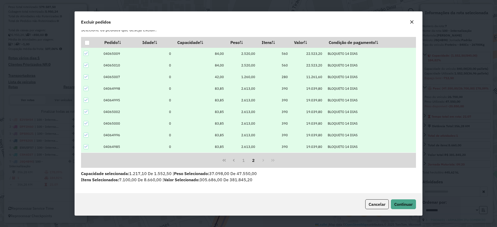
click at [86, 89] on icon at bounding box center [86, 89] width 4 height 4
click at [85, 100] on icon at bounding box center [86, 100] width 4 height 4
click at [86, 110] on icon at bounding box center [86, 112] width 4 height 4
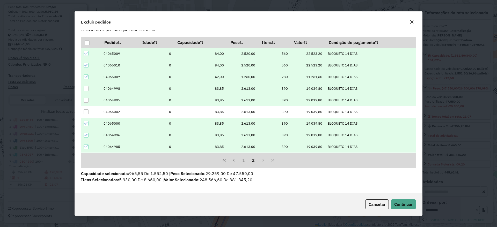
click at [86, 126] on td at bounding box center [91, 124] width 20 height 12
click at [86, 125] on icon at bounding box center [86, 124] width 4 height 4
click at [88, 134] on div at bounding box center [86, 135] width 5 height 5
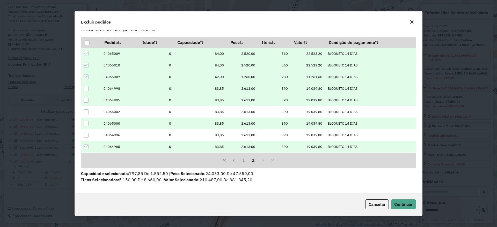
click at [88, 146] on icon at bounding box center [86, 147] width 4 height 4
click at [241, 160] on button "1" at bounding box center [244, 161] width 10 height 10
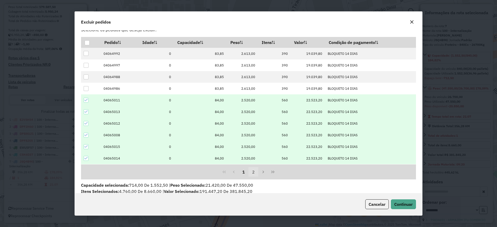
click at [256, 171] on button "2" at bounding box center [254, 172] width 10 height 10
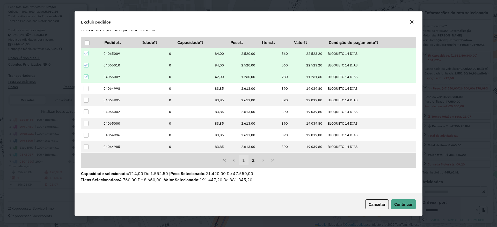
click at [246, 161] on button "1" at bounding box center [244, 161] width 10 height 10
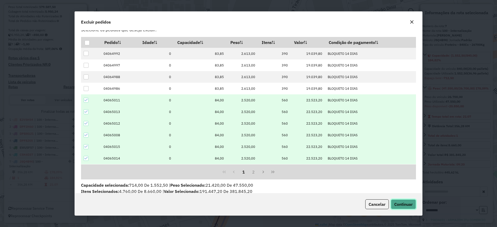
click at [400, 206] on span "Continuar" at bounding box center [403, 204] width 18 height 5
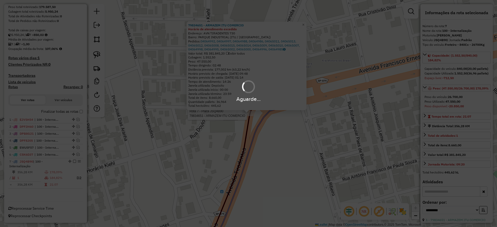
scroll to position [170, 0]
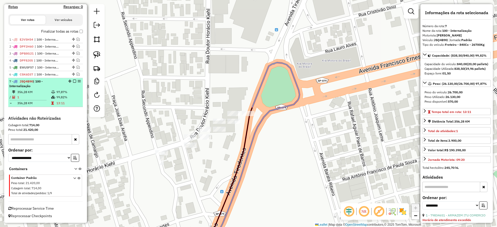
click at [73, 81] on em at bounding box center [74, 81] width 3 height 3
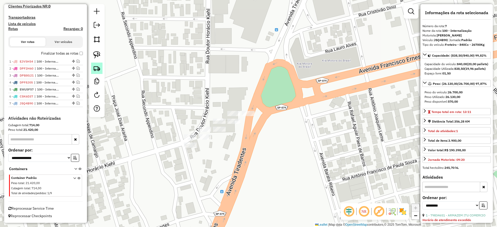
scroll to position [148, 0]
click at [95, 53] on img at bounding box center [96, 54] width 7 height 7
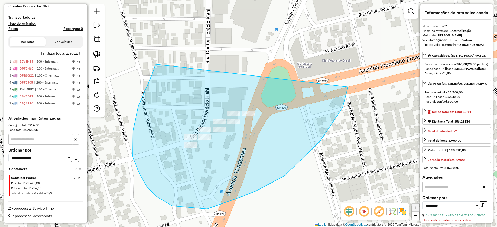
drag, startPoint x: 155, startPoint y: 64, endPoint x: 344, endPoint y: 74, distance: 189.5
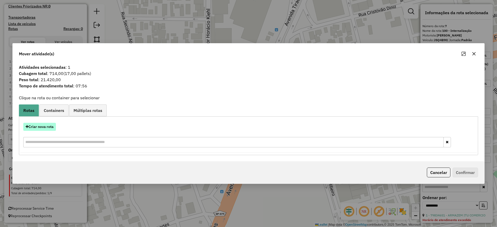
click at [51, 131] on button "Criar nova rota" at bounding box center [39, 127] width 33 height 8
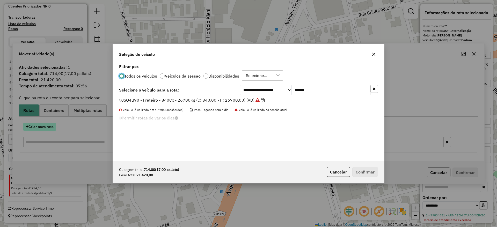
scroll to position [3, 2]
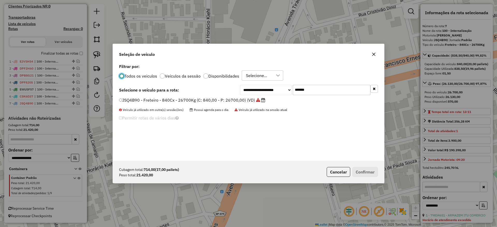
drag, startPoint x: 263, startPoint y: 96, endPoint x: 230, endPoint y: 103, distance: 34.2
click at [232, 102] on div "**********" at bounding box center [248, 112] width 271 height 98
drag, startPoint x: 330, startPoint y: 88, endPoint x: 240, endPoint y: 96, distance: 90.5
click at [241, 96] on div "**********" at bounding box center [248, 112] width 271 height 98
paste input "text"
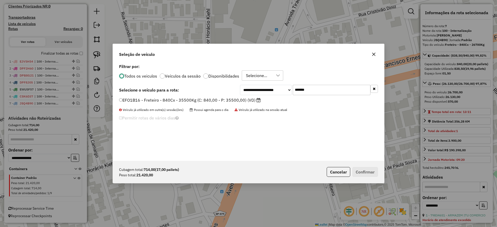
type input "*******"
click at [205, 99] on label "EFO1B16 - Freteiro - 840Cx - 35500Kg (C: 840,00 - P: 35500,00) (VD)" at bounding box center [190, 100] width 142 height 6
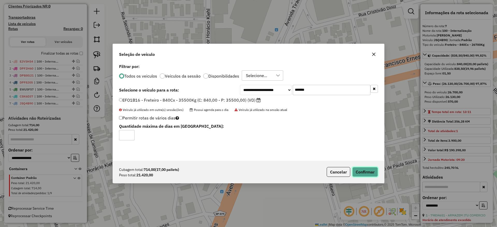
click at [368, 170] on button "Confirmar" at bounding box center [365, 172] width 26 height 10
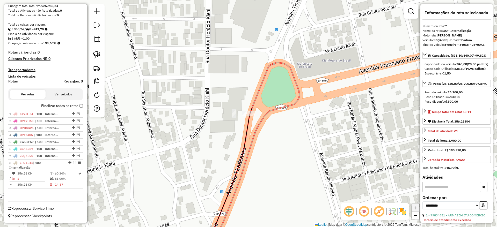
scroll to position [96, 0]
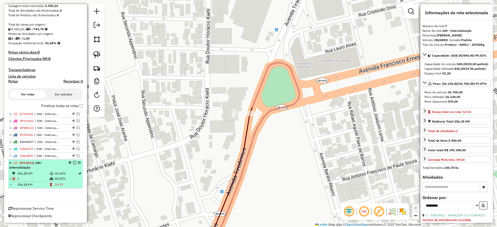
click at [73, 164] on em at bounding box center [74, 162] width 3 height 3
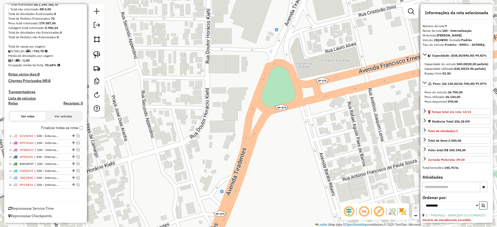
scroll to position [74, 0]
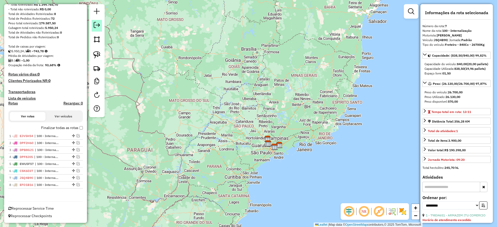
click at [100, 22] on link at bounding box center [97, 26] width 10 height 12
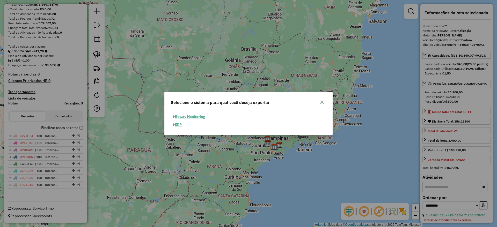
click at [179, 129] on button "ERP" at bounding box center [177, 125] width 13 height 8
select select "**"
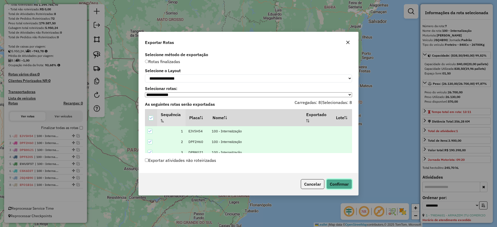
click at [336, 185] on button "Confirmar" at bounding box center [340, 184] width 26 height 10
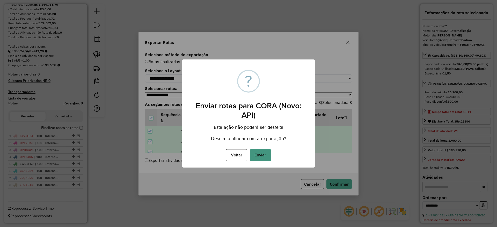
click at [259, 158] on button "Enviar" at bounding box center [260, 155] width 21 height 12
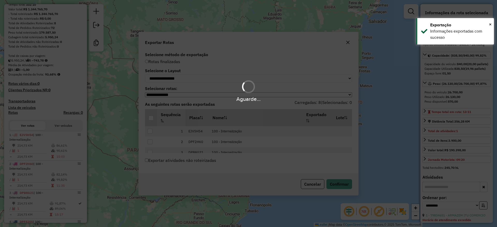
scroll to position [184, 0]
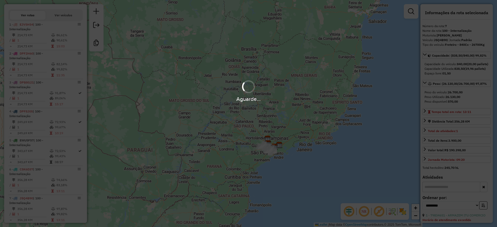
click at [93, 102] on div "Aguarde..." at bounding box center [248, 99] width 497 height 8
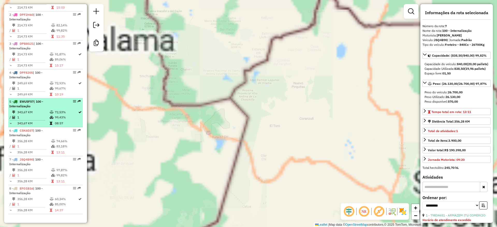
scroll to position [33, 0]
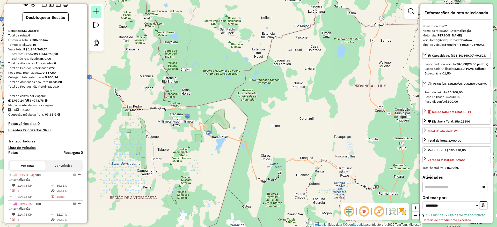
click at [99, 12] on em at bounding box center [96, 11] width 6 height 6
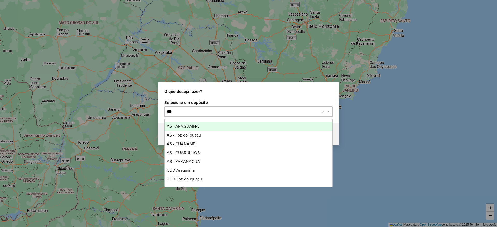
type input "****"
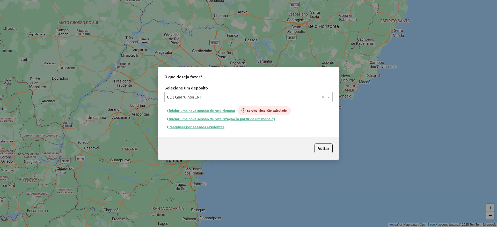
click at [199, 108] on button "Iniciar uma nova sessão de roteirização" at bounding box center [200, 110] width 73 height 9
select select "*"
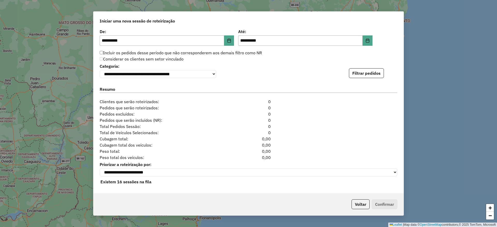
scroll to position [518, 0]
click at [356, 76] on button "Filtrar pedidos" at bounding box center [366, 73] width 35 height 10
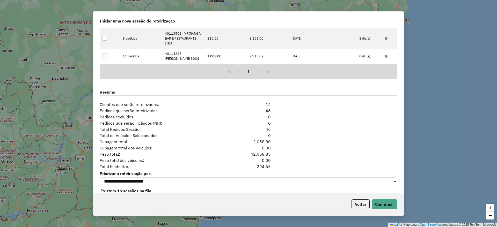
scroll to position [631, 0]
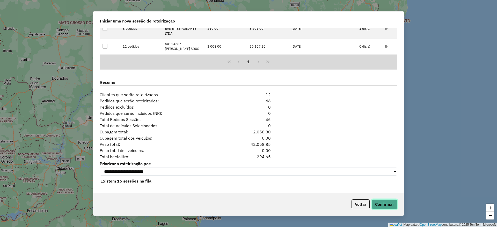
click at [396, 205] on button "Confirmar" at bounding box center [385, 205] width 26 height 10
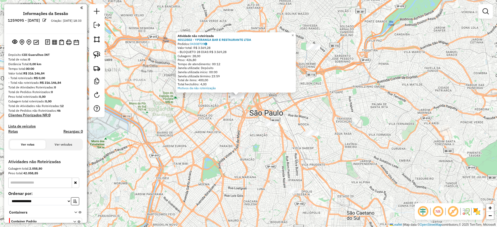
click at [269, 129] on div "Atividade não roteirizada 40113502 - YPIRANGA BAR E RESTAURANTE LTDA Pedidos: 0…" at bounding box center [248, 113] width 497 height 227
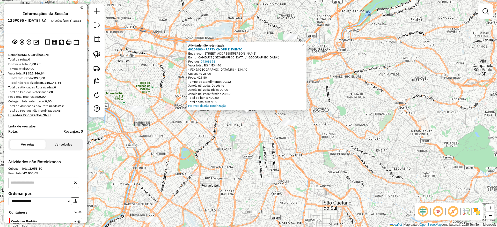
click at [291, 127] on div "Atividade não roteirizada 40104880 - PARTY CHOPP E EVENTO Endereço: [STREET_ADD…" at bounding box center [248, 113] width 497 height 227
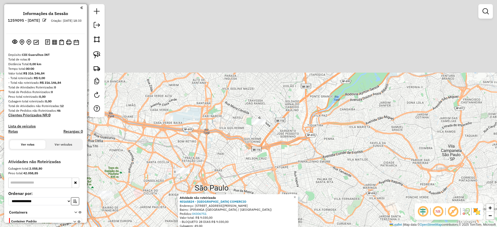
drag, startPoint x: 165, startPoint y: 170, endPoint x: 169, endPoint y: 218, distance: 47.9
click at [169, 218] on div "Atividade não roteirizada 40165824 - SANTA BIRRA COMERCIO Endereço: [STREET_ADD…" at bounding box center [248, 113] width 497 height 227
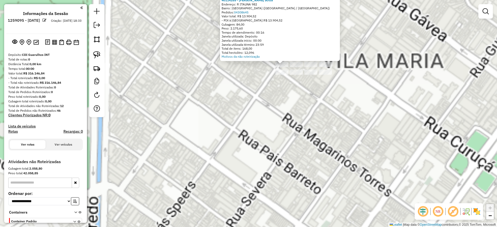
click at [329, 92] on div "Atividade não roteirizada 40114285 - [PERSON_NAME] SOUS Endereço: R ITAUNA 982 …" at bounding box center [248, 113] width 497 height 227
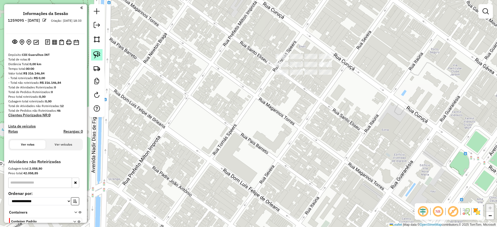
click at [92, 57] on link at bounding box center [96, 54] width 11 height 11
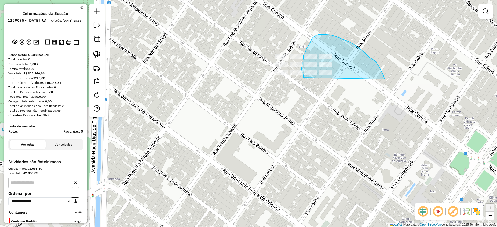
drag, startPoint x: 385, startPoint y: 79, endPoint x: 317, endPoint y: 96, distance: 69.9
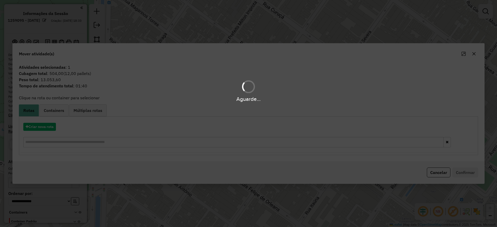
click at [35, 135] on hb-app "**********" at bounding box center [248, 113] width 497 height 227
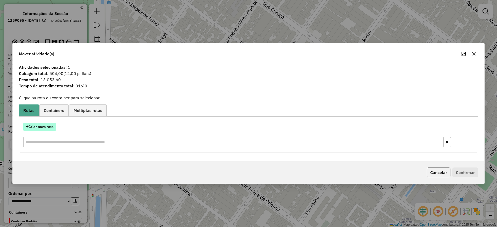
click at [39, 129] on button "Criar nova rota" at bounding box center [39, 127] width 33 height 8
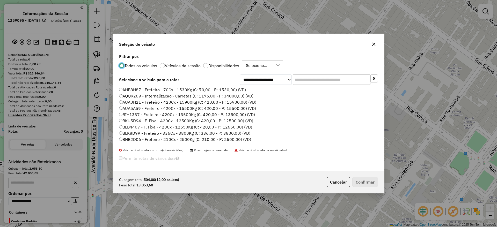
scroll to position [3, 2]
drag, startPoint x: 308, startPoint y: 83, endPoint x: 252, endPoint y: 93, distance: 56.3
click at [308, 83] on input "text" at bounding box center [332, 80] width 78 height 10
paste input "*******"
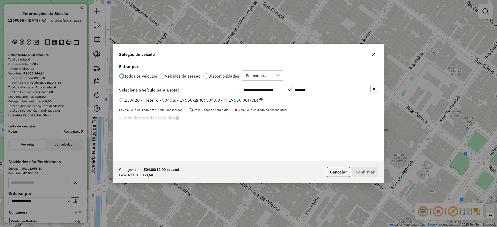
type input "*******"
click at [210, 103] on label "KZL8420 - Freteiro - 504cxs - 17550kgs (C: 504,00 - P: 17550,00) (VD)" at bounding box center [191, 100] width 144 height 6
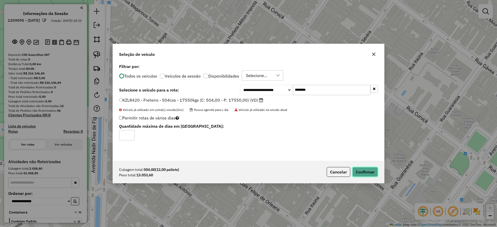
click at [362, 169] on button "Confirmar" at bounding box center [365, 172] width 26 height 10
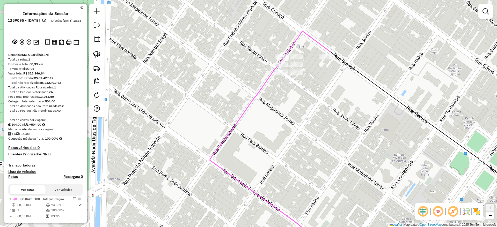
drag, startPoint x: 94, startPoint y: 58, endPoint x: 190, endPoint y: 59, distance: 96.6
click at [94, 58] on img at bounding box center [96, 54] width 7 height 7
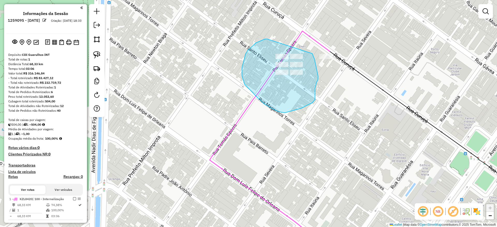
drag, startPoint x: 242, startPoint y: 67, endPoint x: 306, endPoint y: 48, distance: 66.7
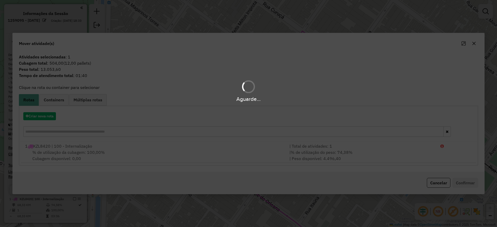
click at [40, 117] on div "Aguarde..." at bounding box center [248, 113] width 497 height 227
click at [40, 117] on hb-app "Aguarde... Pop-up bloqueado! Seu navegador bloqueou automáticamente a abertura …" at bounding box center [248, 113] width 497 height 227
click at [40, 117] on button "Criar nova rota" at bounding box center [39, 116] width 33 height 8
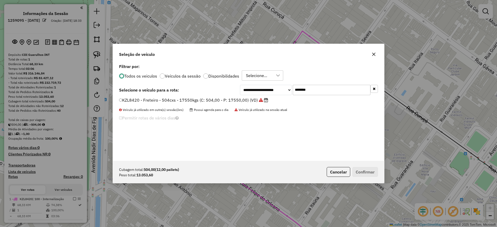
drag, startPoint x: 303, startPoint y: 92, endPoint x: 244, endPoint y: 102, distance: 59.4
click at [254, 97] on div "**********" at bounding box center [248, 112] width 271 height 98
paste input "text"
type input "*******"
click at [233, 98] on label "KZK7H44 - Freteiro - 504cxs - 17550kgs (C: 504,00 - P: 17550,00) (VD)" at bounding box center [191, 100] width 145 height 6
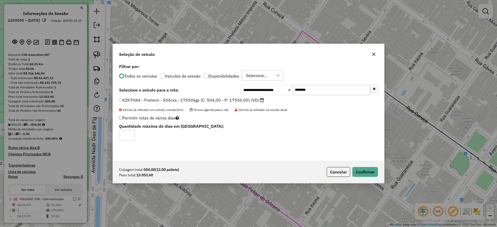
click at [363, 177] on div "Cubagem total: 504,00 (12,00 pallets) Peso total: 13.053,60 Cancelar Confirmar" at bounding box center [248, 172] width 271 height 22
click at [363, 173] on button "Confirmar" at bounding box center [365, 172] width 26 height 10
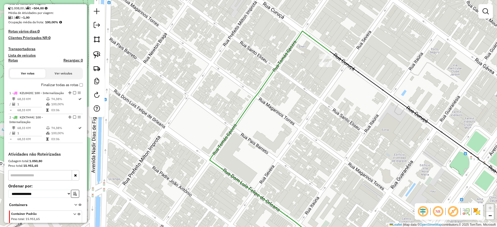
scroll to position [113, 0]
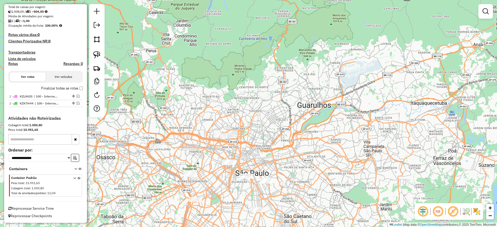
drag, startPoint x: 100, startPoint y: 53, endPoint x: 108, endPoint y: 58, distance: 9.3
click at [100, 52] on img at bounding box center [96, 54] width 7 height 7
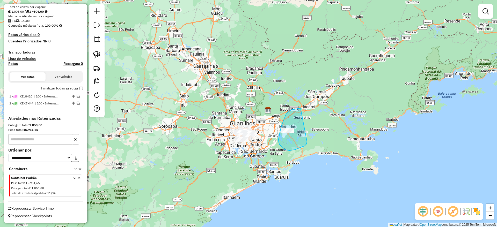
drag, startPoint x: 286, startPoint y: 115, endPoint x: 309, endPoint y: 139, distance: 33.7
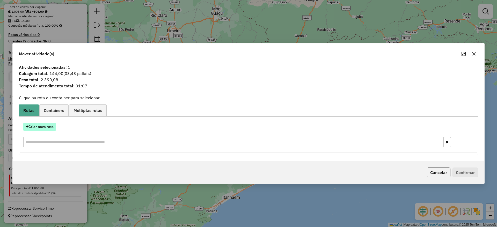
click at [43, 127] on button "Criar nova rota" at bounding box center [39, 127] width 33 height 8
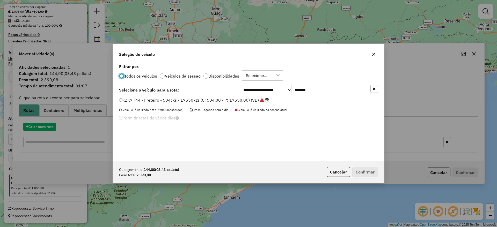
scroll to position [3, 2]
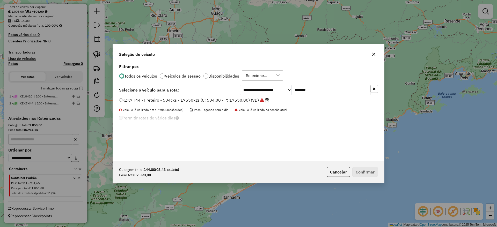
drag, startPoint x: 311, startPoint y: 88, endPoint x: 240, endPoint y: 90, distance: 70.7
click at [240, 90] on div "**********" at bounding box center [309, 90] width 138 height 10
paste input "text"
type input "*******"
drag, startPoint x: 219, startPoint y: 100, endPoint x: 265, endPoint y: 114, distance: 48.5
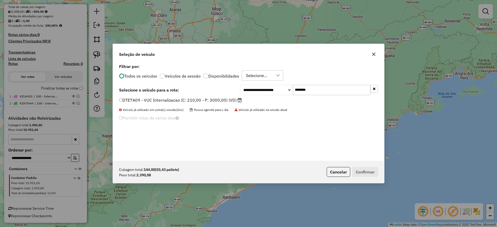
click at [220, 100] on label "DTE7A09 - VUC Internalizacao (C: 210,00 - P: 3000,00) (VD)" at bounding box center [180, 100] width 123 height 6
click at [226, 99] on label "DTE7A09 - VUC Internalizacao (C: 210,00 - P: 3000,00) (VD)" at bounding box center [180, 100] width 123 height 6
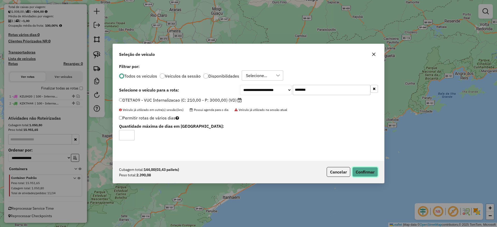
click at [363, 171] on button "Confirmar" at bounding box center [365, 172] width 26 height 10
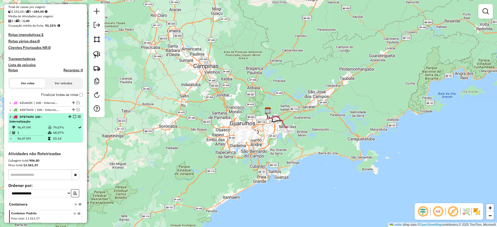
drag, startPoint x: 72, startPoint y: 116, endPoint x: 76, endPoint y: 116, distance: 4.4
click at [73, 116] on em at bounding box center [74, 116] width 3 height 3
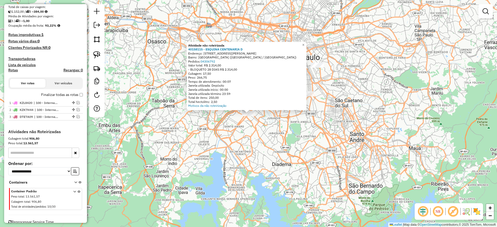
click at [192, 149] on div "Atividade não roteirizada 40158115 - ESQUINA CENTENARIA D Endereço: [STREET_ADD…" at bounding box center [248, 113] width 497 height 227
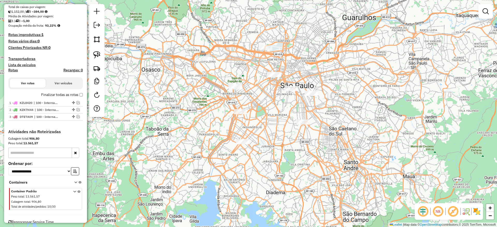
drag, startPoint x: 167, startPoint y: 148, endPoint x: 154, endPoint y: 189, distance: 42.4
click at [150, 191] on div "Janela de atendimento Grade de atendimento Capacidade Transportadoras Veículos …" at bounding box center [248, 113] width 497 height 227
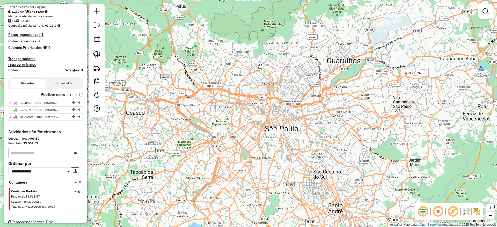
click at [186, 105] on div at bounding box center [187, 101] width 13 height 5
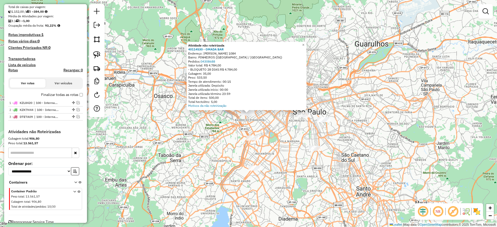
click at [291, 153] on div "Atividade não roteirizada 40114530 - OMADA BAR Endereço: [PERSON_NAME] 1084 Bai…" at bounding box center [248, 113] width 497 height 227
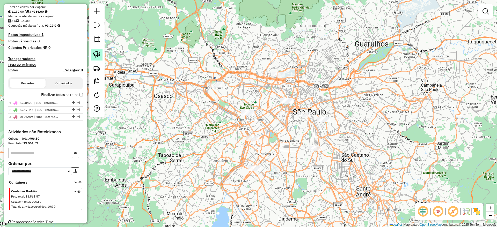
drag, startPoint x: 101, startPoint y: 54, endPoint x: 97, endPoint y: 54, distance: 3.6
click at [98, 54] on div at bounding box center [97, 60] width 16 height 113
click at [97, 54] on img at bounding box center [96, 54] width 7 height 7
drag, startPoint x: 292, startPoint y: 98, endPoint x: 300, endPoint y: 102, distance: 8.9
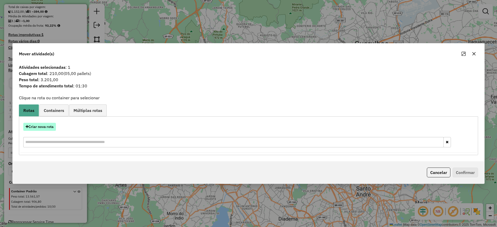
click at [35, 130] on button "Criar nova rota" at bounding box center [39, 127] width 33 height 8
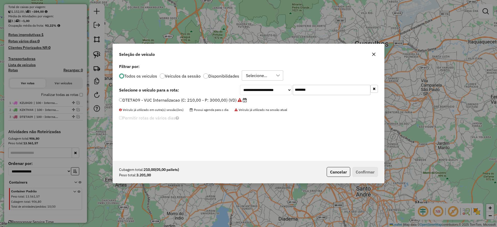
drag, startPoint x: 316, startPoint y: 88, endPoint x: 253, endPoint y: 90, distance: 63.2
click at [254, 89] on div "**********" at bounding box center [309, 90] width 138 height 10
paste input "text"
type input "*******"
click at [230, 99] on label "EOE1G82 - Freteiro - 210Cx - 3300Kg (C: 210,00 - P: 3300,00) (VD)" at bounding box center [187, 100] width 137 height 6
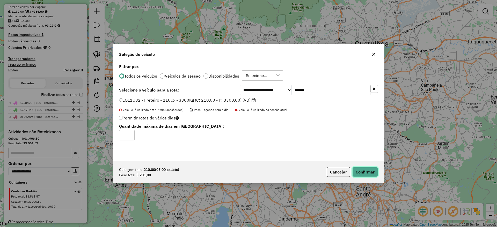
click at [364, 174] on button "Confirmar" at bounding box center [365, 172] width 26 height 10
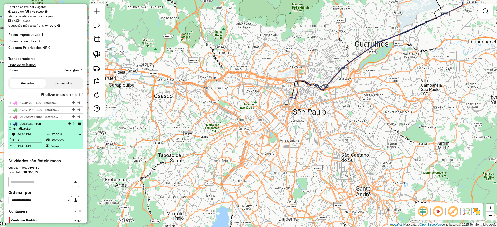
click at [73, 123] on em at bounding box center [74, 123] width 3 height 3
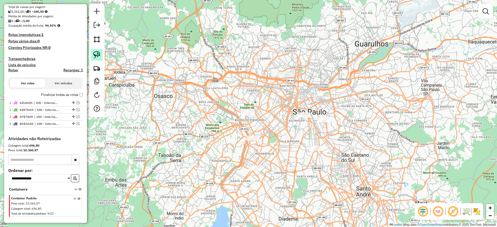
click at [95, 53] on img at bounding box center [96, 54] width 7 height 7
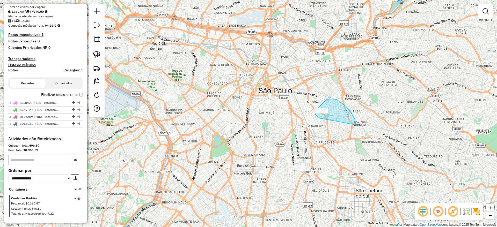
drag, startPoint x: 346, startPoint y: 106, endPoint x: 319, endPoint y: 118, distance: 29.8
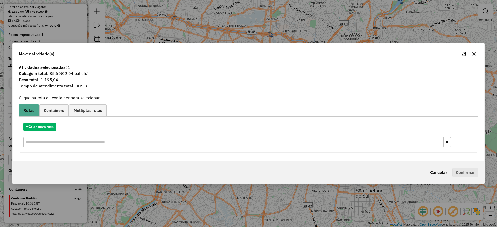
click at [473, 55] on icon "button" at bounding box center [474, 54] width 4 height 4
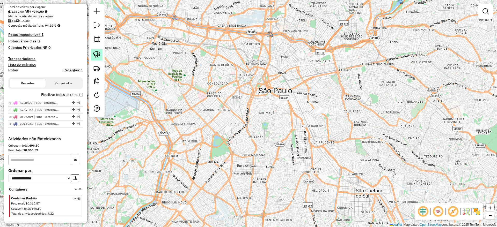
click at [100, 53] on img at bounding box center [96, 54] width 7 height 7
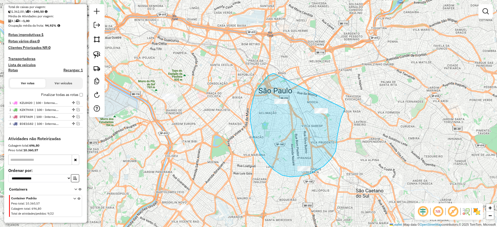
drag, startPoint x: 277, startPoint y: 75, endPoint x: 345, endPoint y: 109, distance: 76.1
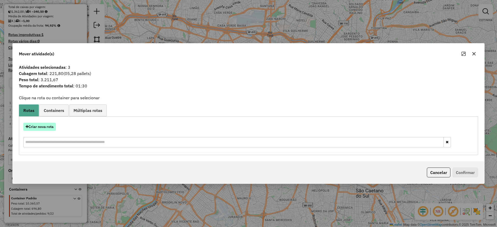
click at [50, 128] on button "Criar nova rota" at bounding box center [39, 127] width 33 height 8
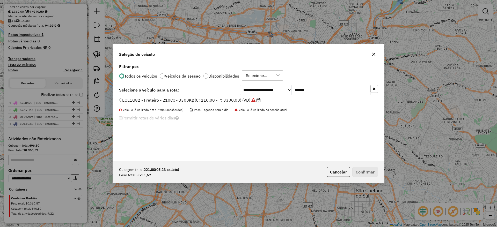
drag, startPoint x: 322, startPoint y: 93, endPoint x: 255, endPoint y: 98, distance: 67.5
click at [259, 95] on div "**********" at bounding box center [309, 90] width 138 height 10
paste input "text"
type input "*******"
click at [242, 98] on label "FCB7J04 - Freteiro - 210Cx - 3400Kg (C: 210,00 - P: 3400,00) (VD)" at bounding box center [187, 100] width 136 height 6
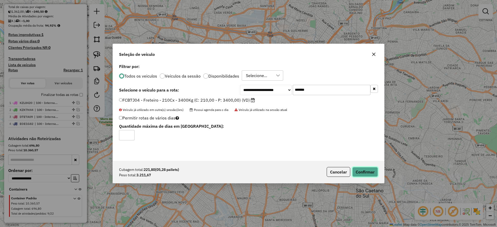
click at [368, 175] on button "Confirmar" at bounding box center [365, 172] width 26 height 10
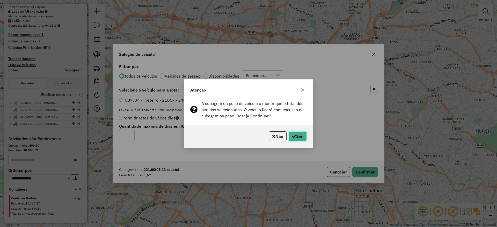
click at [289, 136] on button "Sim" at bounding box center [298, 137] width 18 height 10
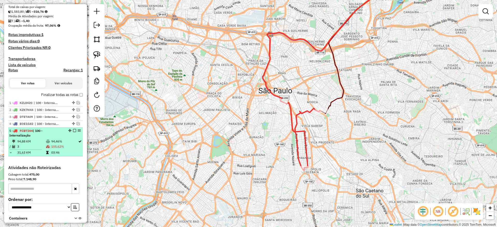
click at [73, 131] on em at bounding box center [74, 130] width 3 height 3
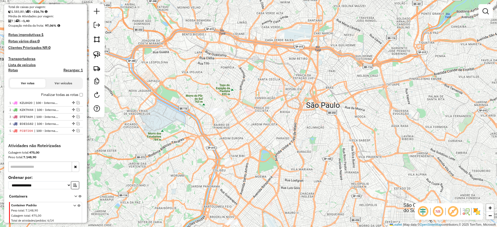
drag, startPoint x: 127, startPoint y: 128, endPoint x: 176, endPoint y: 128, distance: 48.9
click at [177, 143] on div "Janela de atendimento Grade de atendimento Capacidade Transportadoras Veículos …" at bounding box center [248, 113] width 497 height 227
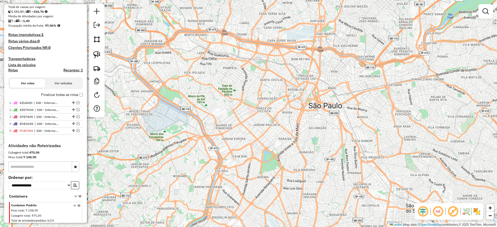
drag, startPoint x: 168, startPoint y: 105, endPoint x: 186, endPoint y: 143, distance: 42.4
click at [186, 143] on div "Janela de atendimento Grade de atendimento Capacidade Transportadoras Veículos …" at bounding box center [248, 113] width 497 height 227
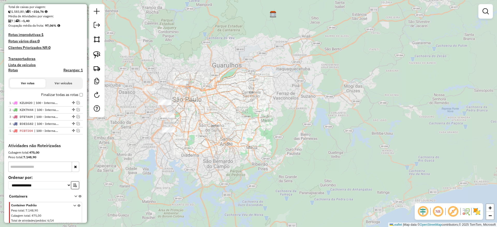
drag, startPoint x: 99, startPoint y: 57, endPoint x: 107, endPoint y: 59, distance: 8.2
click at [99, 57] on img at bounding box center [96, 54] width 7 height 7
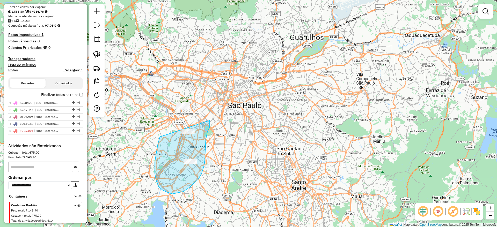
drag, startPoint x: 172, startPoint y: 194, endPoint x: 210, endPoint y: 111, distance: 91.0
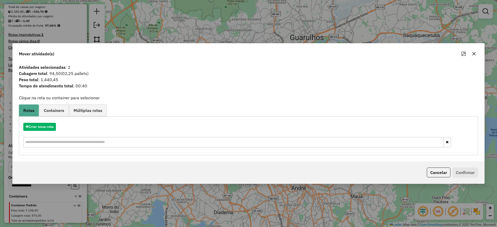
click at [473, 55] on icon "button" at bounding box center [474, 54] width 4 height 4
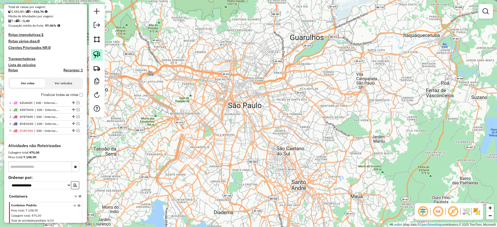
click at [98, 55] on img at bounding box center [96, 54] width 7 height 7
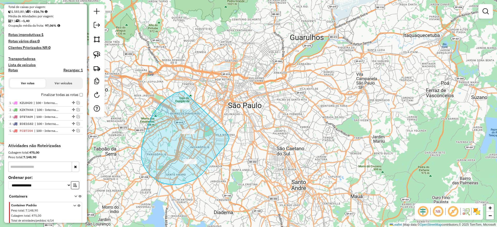
drag, startPoint x: 183, startPoint y: 91, endPoint x: 223, endPoint y: 131, distance: 56.2
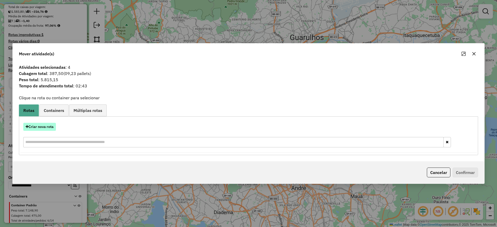
click at [54, 129] on button "Criar nova rota" at bounding box center [39, 127] width 33 height 8
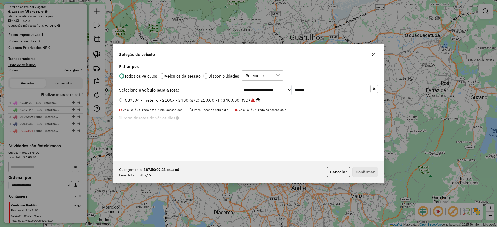
drag, startPoint x: 311, startPoint y: 94, endPoint x: 258, endPoint y: 86, distance: 53.3
click at [259, 86] on div "**********" at bounding box center [309, 90] width 138 height 10
paste input "text"
type input "*******"
click at [233, 98] on label "EIN0G49 - Freteiro - 210cxs 3580kgs (C: 210,00 - P: 3580,00) (VD)" at bounding box center [187, 100] width 136 height 6
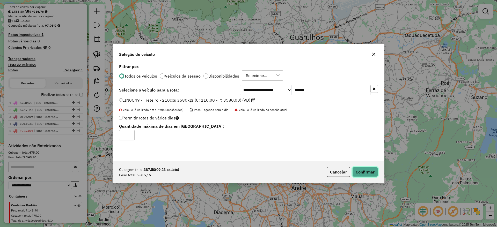
click at [368, 172] on button "Confirmar" at bounding box center [365, 172] width 26 height 10
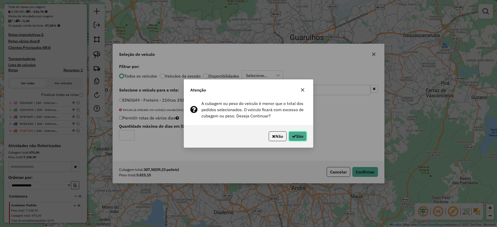
click at [295, 137] on button "Sim" at bounding box center [298, 137] width 18 height 10
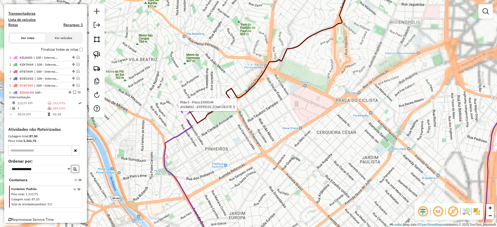
select select "**********"
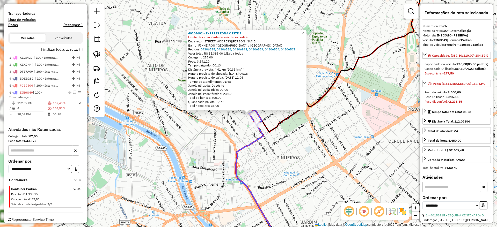
scroll to position [170, 0]
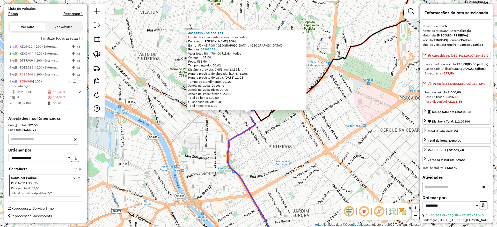
click at [262, 132] on div "40114530 - OMADA BAR Limite de capacidade do veículo excedido Endereço: [PERSON…" at bounding box center [248, 113] width 497 height 227
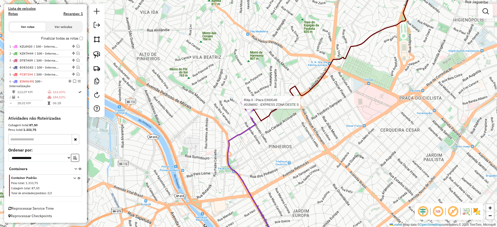
select select "**********"
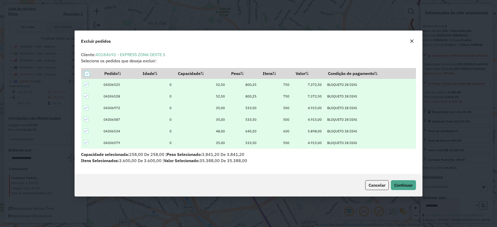
scroll to position [0, 0]
click at [406, 188] on button "Continuar" at bounding box center [403, 186] width 25 height 10
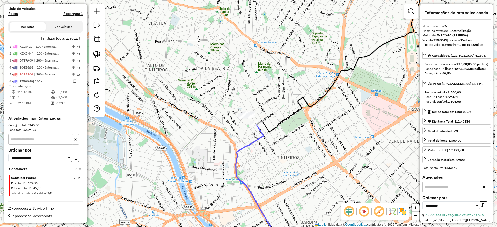
click at [256, 139] on icon at bounding box center [259, 188] width 47 height 126
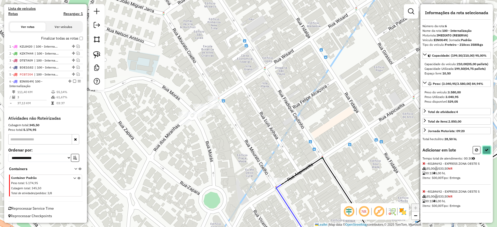
click at [483, 154] on button at bounding box center [487, 150] width 8 height 8
select select "**********"
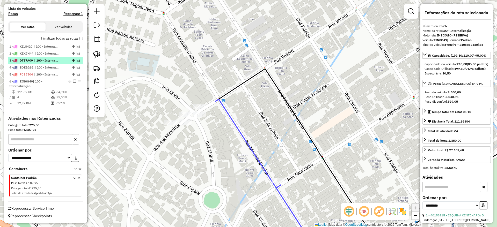
drag, startPoint x: 74, startPoint y: 82, endPoint x: 80, endPoint y: 82, distance: 6.7
click at [74, 81] on em at bounding box center [74, 81] width 3 height 3
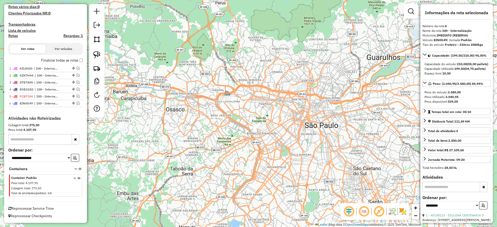
click at [103, 56] on div at bounding box center [97, 60] width 16 height 113
click at [99, 53] on img at bounding box center [96, 54] width 7 height 7
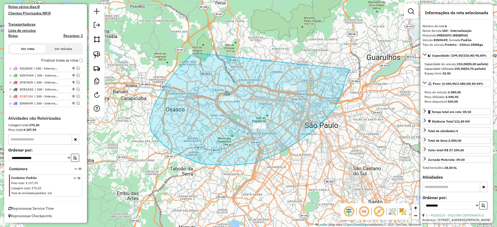
drag, startPoint x: 161, startPoint y: 142, endPoint x: 342, endPoint y: 81, distance: 191.4
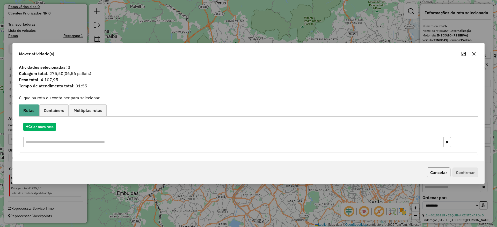
click at [473, 55] on icon "button" at bounding box center [474, 54] width 4 height 4
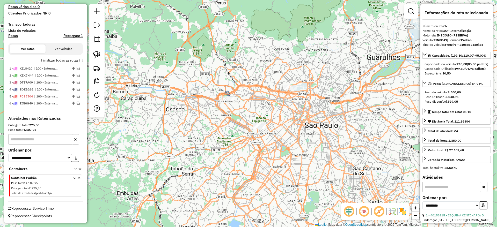
click at [89, 51] on div "Janela de atendimento Grade de atendimento Capacidade Transportadoras Veículos …" at bounding box center [248, 113] width 497 height 227
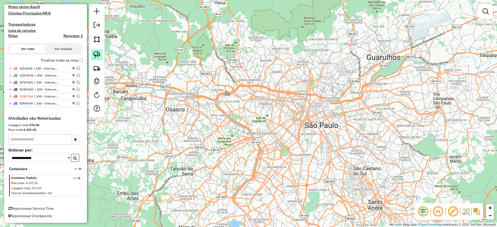
click at [92, 54] on link at bounding box center [96, 54] width 11 height 11
drag, startPoint x: 247, startPoint y: 106, endPoint x: 294, endPoint y: 118, distance: 49.3
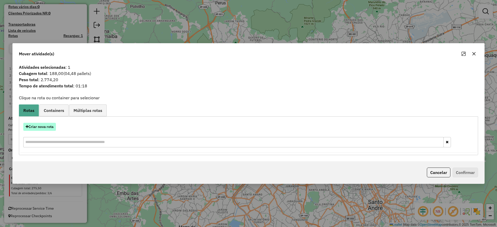
click at [47, 125] on button "Criar nova rota" at bounding box center [39, 127] width 33 height 8
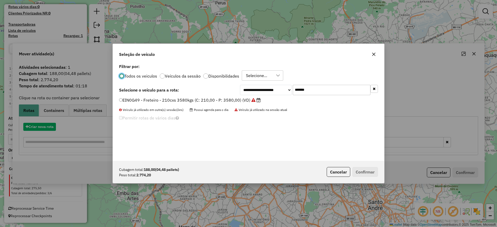
scroll to position [3, 2]
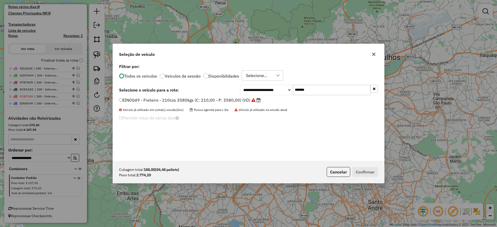
drag, startPoint x: 315, startPoint y: 94, endPoint x: 251, endPoint y: 96, distance: 63.2
click at [255, 95] on div "**********" at bounding box center [309, 90] width 138 height 10
paste input "text"
type input "*******"
click at [221, 102] on label "LVD7337 - Freteiro - 210cxs 3400kgs (C: 210,00 - P: 3400,00) (VD)" at bounding box center [187, 100] width 137 height 6
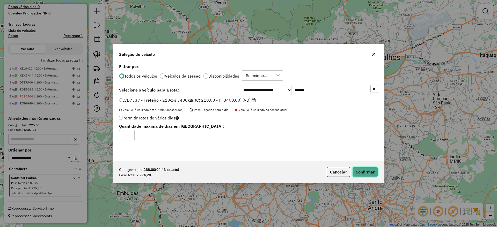
drag, startPoint x: 368, startPoint y: 170, endPoint x: 338, endPoint y: 172, distance: 29.8
click at [367, 170] on button "Confirmar" at bounding box center [365, 172] width 26 height 10
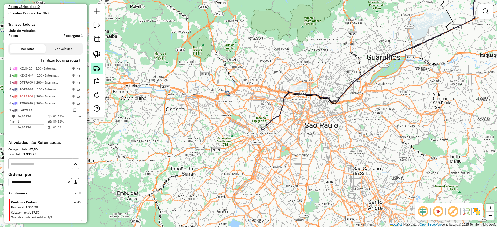
scroll to position [170, 0]
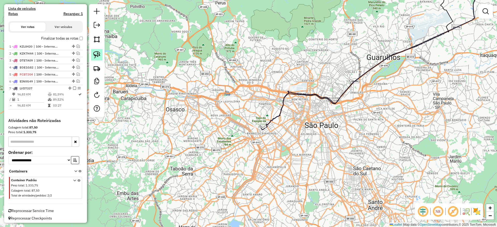
click at [98, 53] on img at bounding box center [96, 54] width 7 height 7
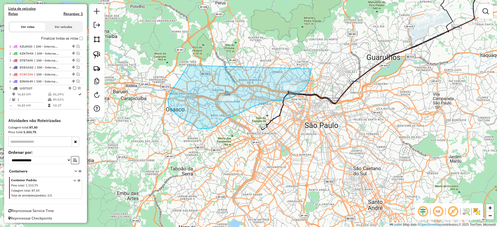
drag, startPoint x: 188, startPoint y: 66, endPoint x: 308, endPoint y: 53, distance: 120.8
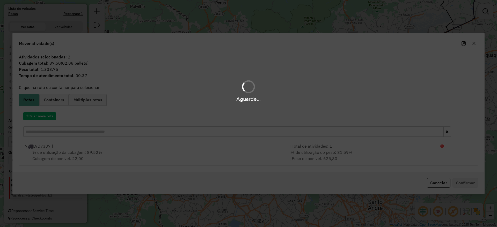
click at [46, 115] on div "Aguarde..." at bounding box center [248, 113] width 497 height 227
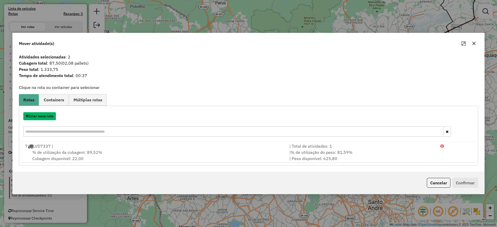
click at [46, 117] on button "Criar nova rota" at bounding box center [39, 116] width 33 height 8
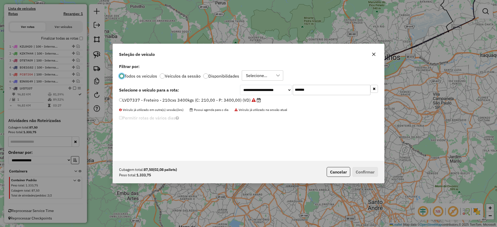
scroll to position [3, 2]
drag, startPoint x: 279, startPoint y: 91, endPoint x: 261, endPoint y: 98, distance: 19.3
click at [265, 94] on div "**********" at bounding box center [309, 90] width 138 height 10
paste input "text"
type input "*******"
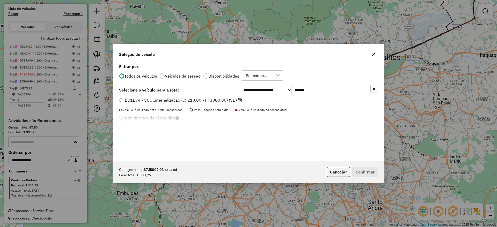
click at [229, 98] on label "FBO1B74 - VUC Internalizacao (C: 210,00 - P: 3000,00) (VD)" at bounding box center [180, 100] width 123 height 6
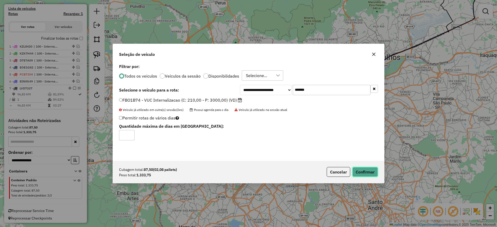
click at [362, 173] on button "Confirmar" at bounding box center [365, 172] width 26 height 10
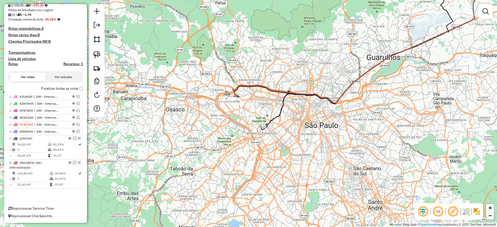
scroll to position [80, 0]
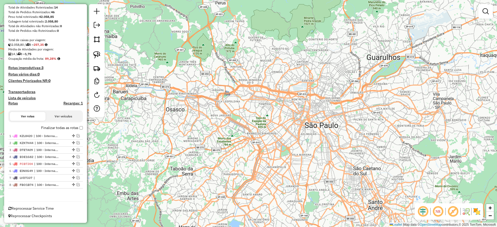
click at [81, 128] on div "Depósito: CDI Guarulhos INT Total de rotas: 8 Distância Total: 726,36 km Tempo …" at bounding box center [45, 85] width 79 height 225
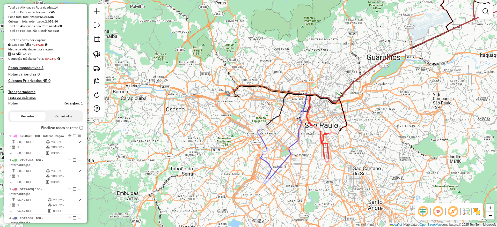
click at [322, 146] on icon at bounding box center [326, 145] width 20 height 35
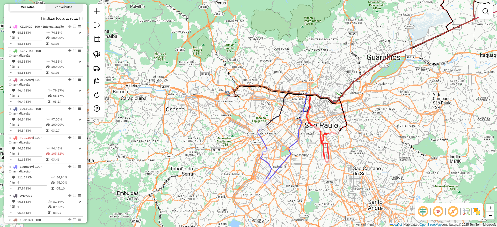
select select "**********"
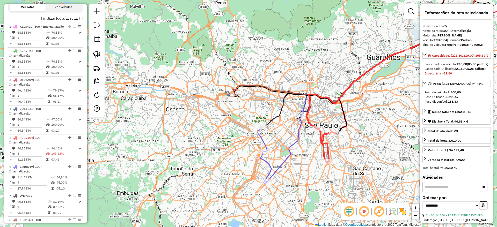
scroll to position [251, 0]
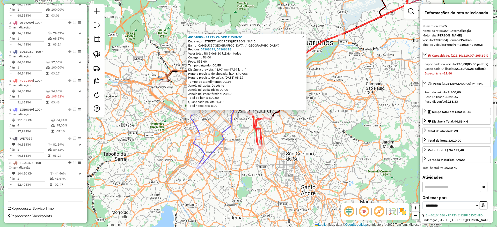
click at [221, 145] on icon at bounding box center [304, 72] width 210 height 191
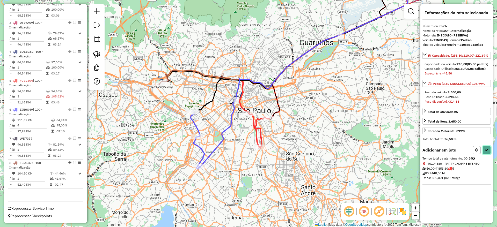
click at [488, 153] on button at bounding box center [487, 150] width 8 height 8
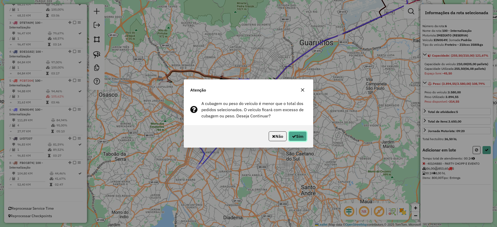
click at [298, 138] on button "Sim" at bounding box center [298, 137] width 18 height 10
select select "**********"
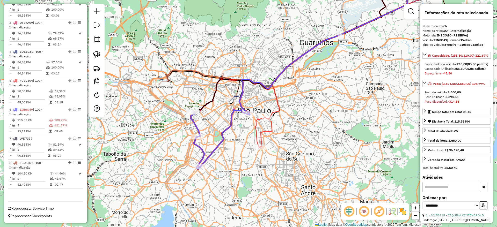
click at [263, 133] on icon at bounding box center [334, 62] width 149 height 170
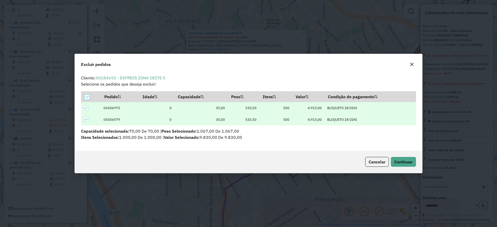
scroll to position [0, 0]
click at [394, 165] on span "Continuar" at bounding box center [403, 162] width 18 height 5
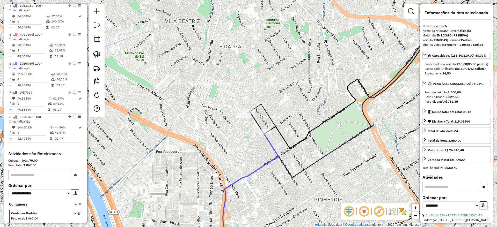
scroll to position [333, 0]
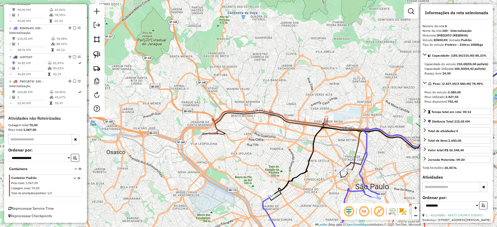
drag, startPoint x: 256, startPoint y: 114, endPoint x: 219, endPoint y: 94, distance: 41.6
click at [219, 94] on div "Janela de atendimento Grade de atendimento Capacidade Transportadoras Veículos …" at bounding box center [248, 113] width 497 height 227
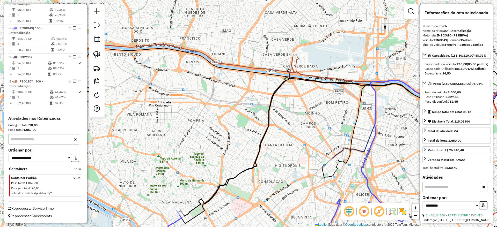
click at [348, 147] on icon at bounding box center [438, 99] width 217 height 124
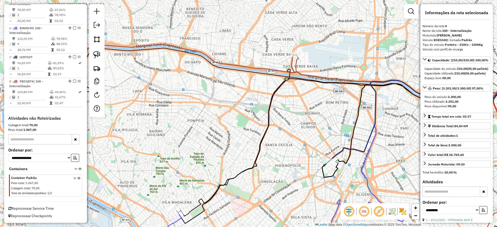
scroll to position [296, 0]
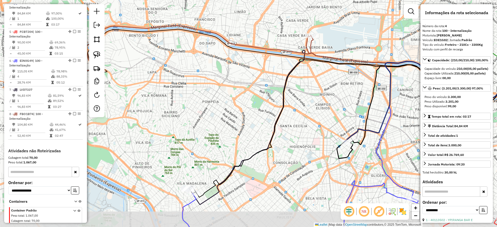
drag, startPoint x: 222, startPoint y: 145, endPoint x: 241, endPoint y: 117, distance: 33.3
click at [245, 114] on div "Janela de atendimento Grade de atendimento Capacidade Transportadoras Veículos …" at bounding box center [248, 113] width 497 height 227
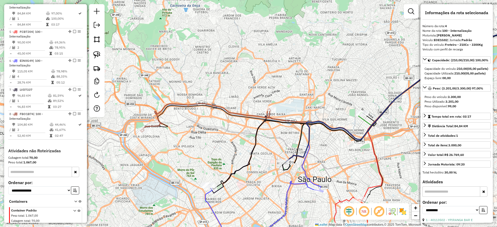
click at [243, 113] on icon at bounding box center [206, 118] width 130 height 29
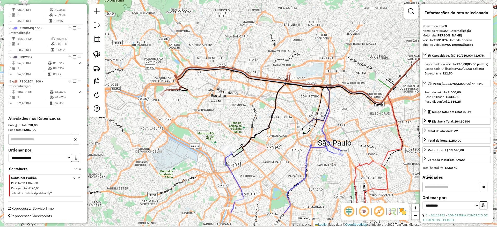
drag, startPoint x: 224, startPoint y: 127, endPoint x: 220, endPoint y: 149, distance: 22.9
click at [225, 125] on div "Janela de atendimento Grade de atendimento Capacidade Transportadoras Veículos …" at bounding box center [248, 113] width 497 height 227
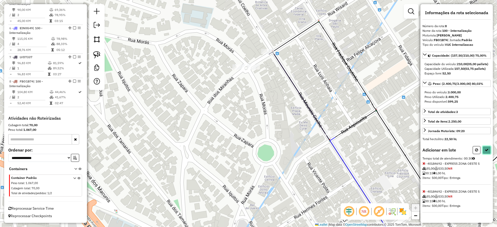
drag, startPoint x: 486, startPoint y: 160, endPoint x: 487, endPoint y: 155, distance: 4.2
click at [486, 152] on icon at bounding box center [487, 150] width 4 height 4
select select "**********"
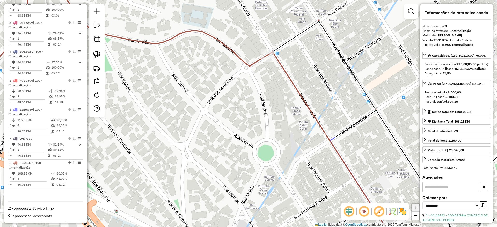
scroll to position [251, 0]
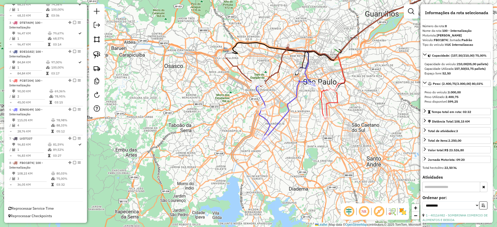
click at [240, 70] on icon at bounding box center [257, 65] width 64 height 42
click at [302, 81] on icon at bounding box center [285, 111] width 59 height 60
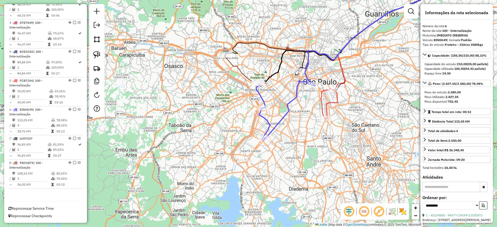
click at [231, 66] on icon at bounding box center [257, 65] width 64 height 42
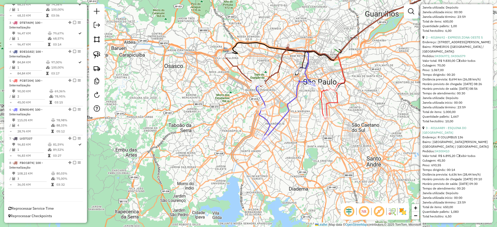
scroll to position [269, 0]
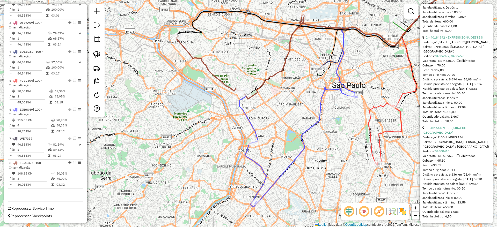
click at [318, 75] on icon at bounding box center [392, 26] width 150 height 99
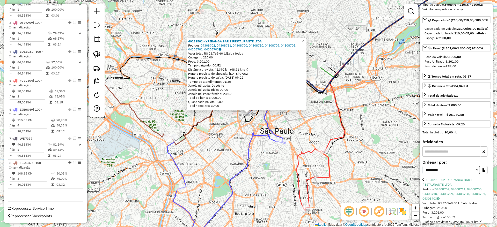
scroll to position [0, 0]
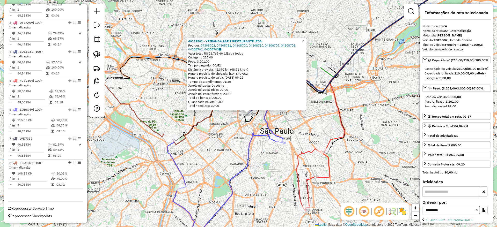
click at [270, 141] on icon at bounding box center [227, 191] width 118 height 117
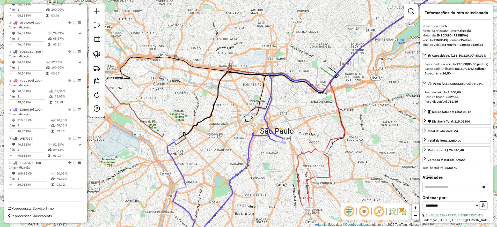
click at [340, 132] on div "Janela de atendimento Grade de atendimento Capacidade Transportadoras Veículos …" at bounding box center [248, 113] width 497 height 227
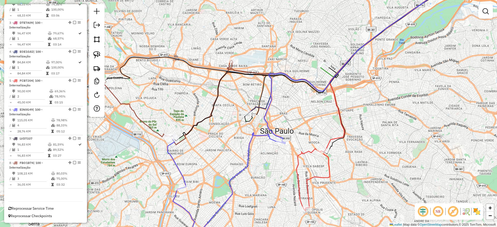
click at [342, 133] on icon at bounding box center [394, 93] width 177 height 232
select select "**********"
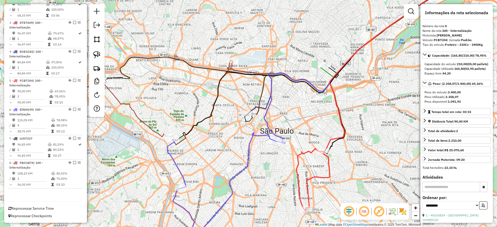
click at [328, 77] on icon at bounding box center [402, 27] width 162 height 100
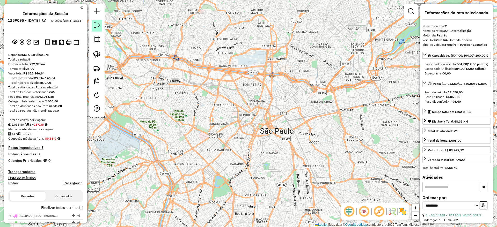
click at [98, 28] on link at bounding box center [97, 26] width 10 height 12
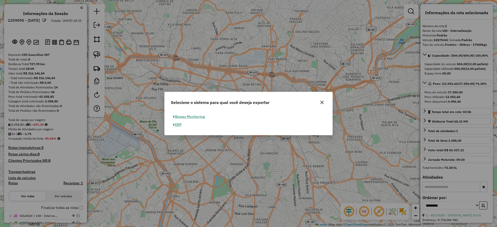
click at [180, 125] on button "ERP" at bounding box center [177, 125] width 13 height 8
select select "**"
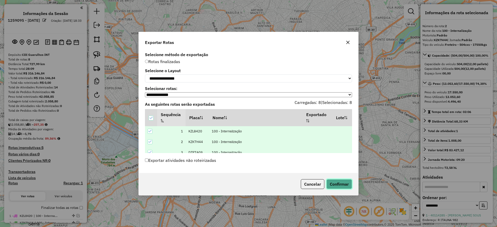
click at [338, 184] on button "Confirmar" at bounding box center [340, 184] width 26 height 10
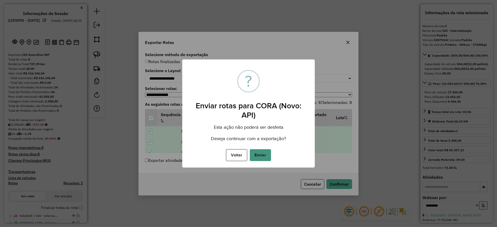
click at [262, 154] on button "Enviar" at bounding box center [260, 155] width 21 height 12
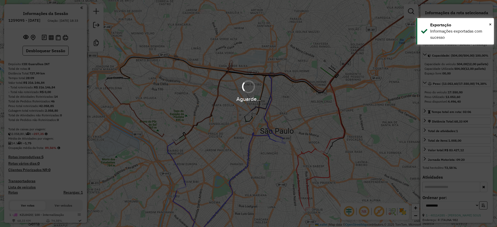
drag, startPoint x: 363, startPoint y: 142, endPoint x: 330, endPoint y: 138, distance: 33.1
click at [365, 140] on div "Aguarde..." at bounding box center [248, 113] width 497 height 227
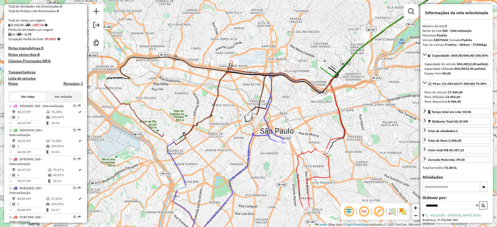
scroll to position [229, 0]
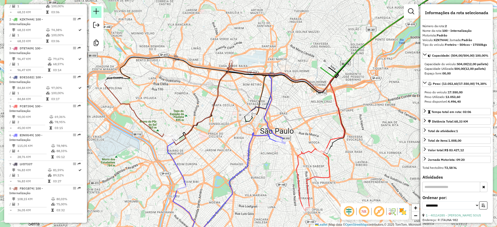
click at [98, 12] on em at bounding box center [96, 11] width 6 height 6
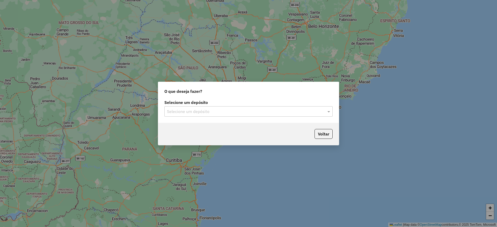
type input "*"
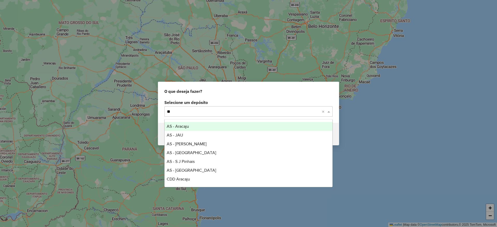
type input "***"
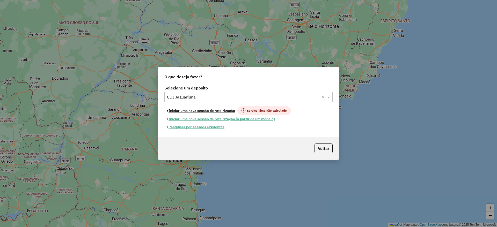
click at [202, 111] on button "Iniciar uma nova sessão de roteirização" at bounding box center [200, 110] width 73 height 9
click at [202, 111] on hb-app "Aguarde... Pop-up bloqueado! Seu navegador bloqueou automáticamente a abertura …" at bounding box center [248, 113] width 497 height 227
select select "*"
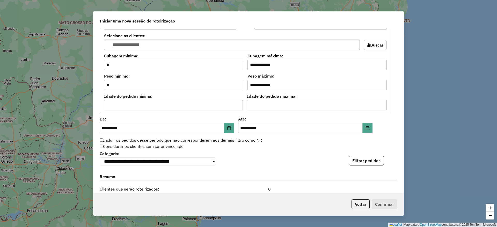
scroll to position [518, 0]
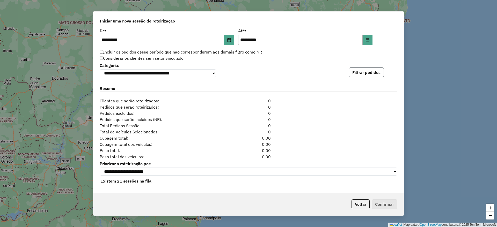
click at [378, 68] on button "Filtrar pedidos" at bounding box center [366, 73] width 35 height 10
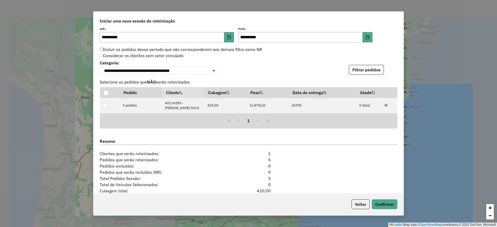
scroll to position [580, 0]
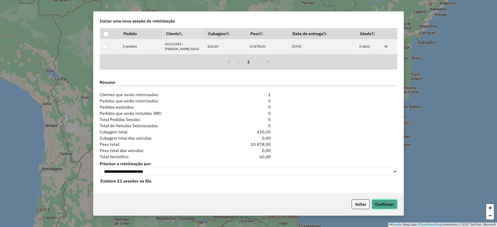
click at [393, 207] on button "Confirmar" at bounding box center [385, 205] width 26 height 10
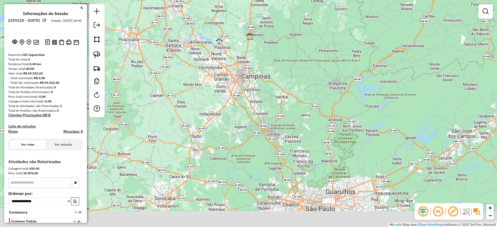
drag, startPoint x: 269, startPoint y: 39, endPoint x: 267, endPoint y: 32, distance: 7.2
click at [267, 32] on div "Janela de atendimento Grade de atendimento Capacidade Transportadoras Veículos …" at bounding box center [248, 113] width 497 height 227
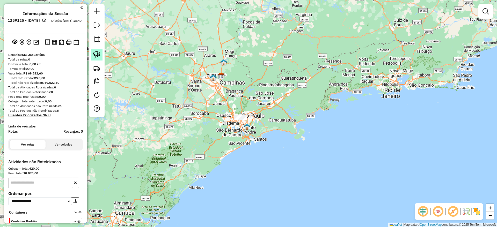
click at [94, 53] on img at bounding box center [96, 54] width 7 height 7
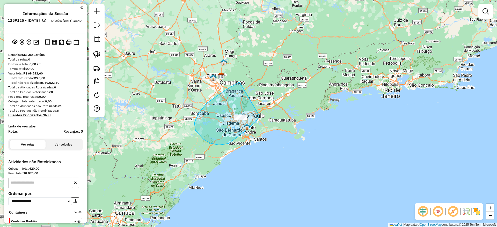
drag, startPoint x: 194, startPoint y: 123, endPoint x: 262, endPoint y: 112, distance: 68.2
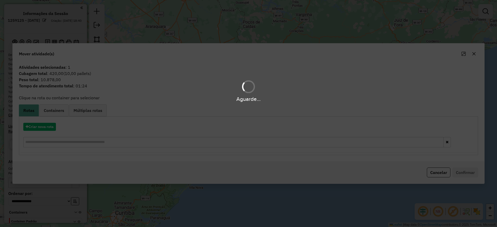
click at [46, 126] on div "Aguarde..." at bounding box center [248, 113] width 497 height 227
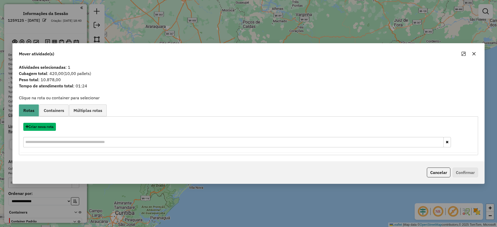
click at [46, 126] on button "Criar nova rota" at bounding box center [39, 127] width 33 height 8
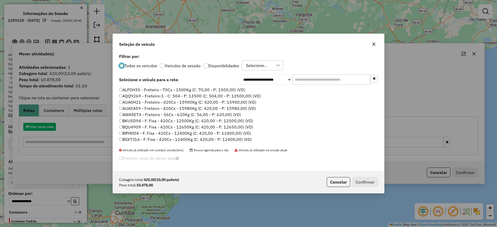
scroll to position [3, 2]
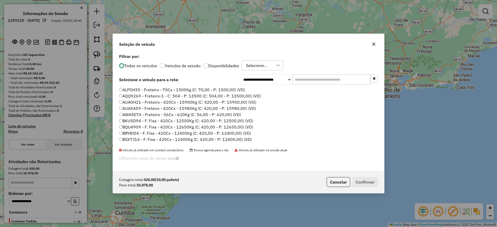
click at [311, 76] on input "text" at bounding box center [332, 80] width 78 height 10
paste input "*******"
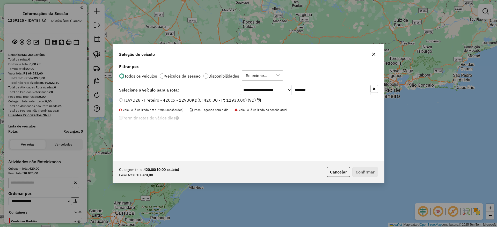
type input "*******"
click at [168, 102] on label "HJA7D28 - Freteiro - 420Cx - 12930Kg (C: 420,00 - P: 12930,00) (VD)" at bounding box center [190, 100] width 142 height 6
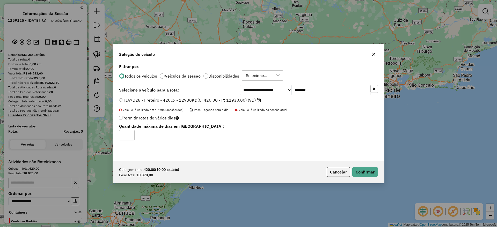
drag, startPoint x: 365, startPoint y: 162, endPoint x: 366, endPoint y: 165, distance: 3.0
click at [366, 165] on div "Cubagem total: 420,00 (10,00 pallets) Peso total: 10.878,00 Cancelar Confirmar" at bounding box center [248, 172] width 271 height 22
click at [366, 167] on div "Cubagem total: 420,00 (10,00 pallets) Peso total: 10.878,00 Cancelar Confirmar" at bounding box center [248, 172] width 271 height 22
click at [366, 170] on button "Confirmar" at bounding box center [365, 172] width 26 height 10
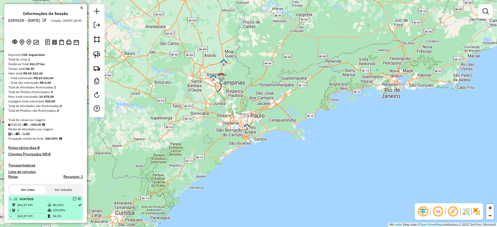
click at [73, 200] on em at bounding box center [74, 199] width 3 height 3
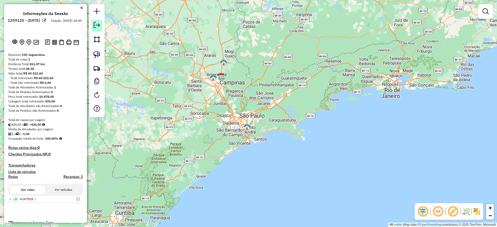
click at [97, 26] on em at bounding box center [97, 25] width 6 height 6
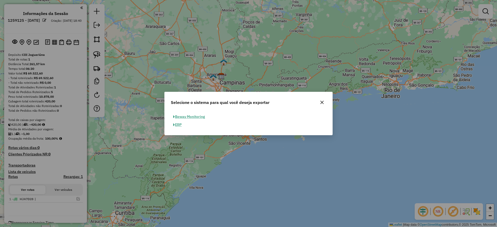
click at [180, 126] on button "ERP" at bounding box center [177, 125] width 13 height 8
select select "**"
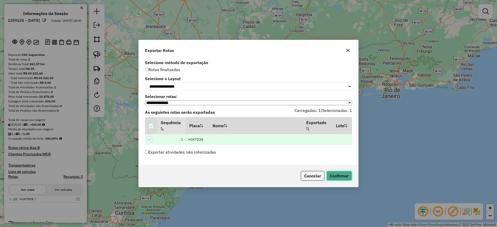
click at [336, 178] on button "Confirmar" at bounding box center [340, 176] width 26 height 10
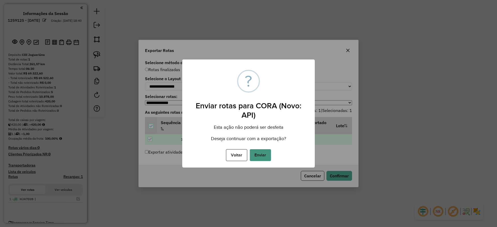
click at [265, 155] on button "Enviar" at bounding box center [260, 155] width 21 height 12
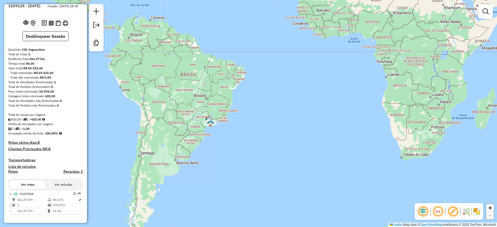
scroll to position [20, 0]
